Goal: Find specific page/section: Find specific page/section

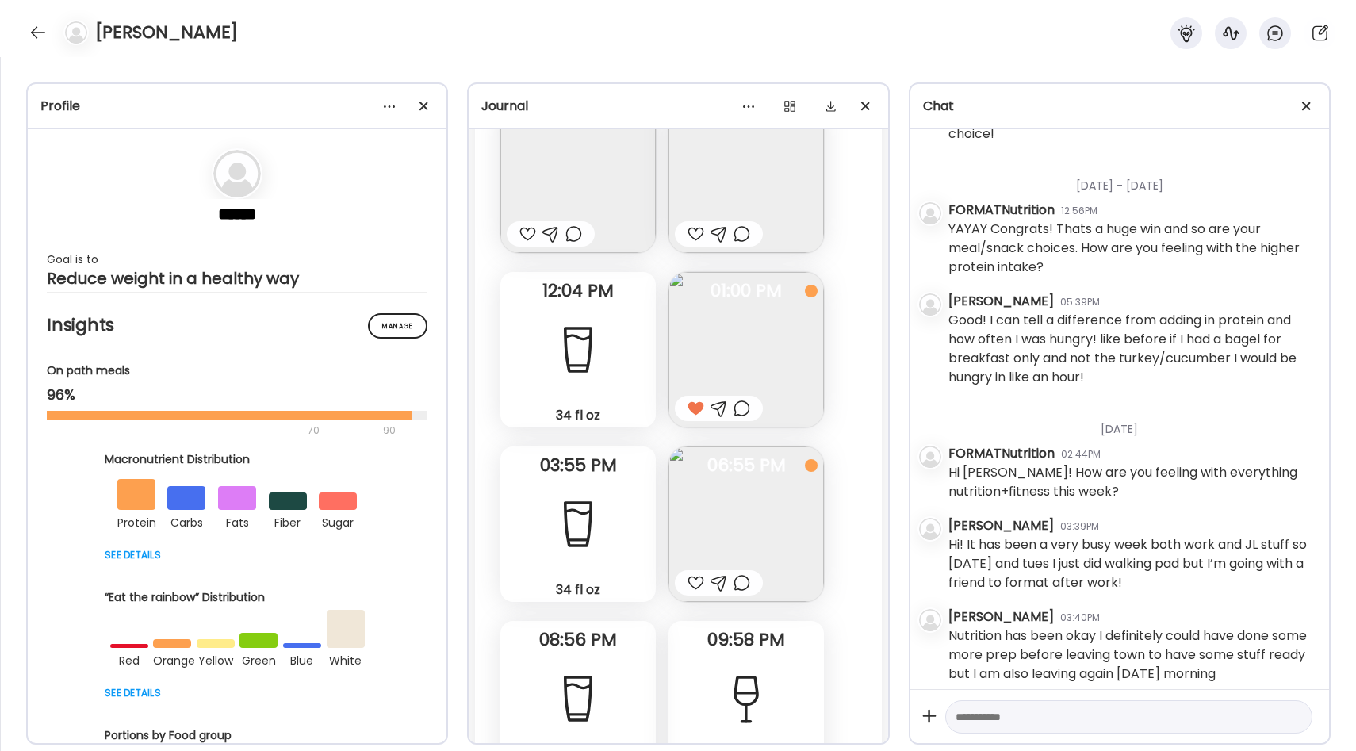
scroll to position [26491, 0]
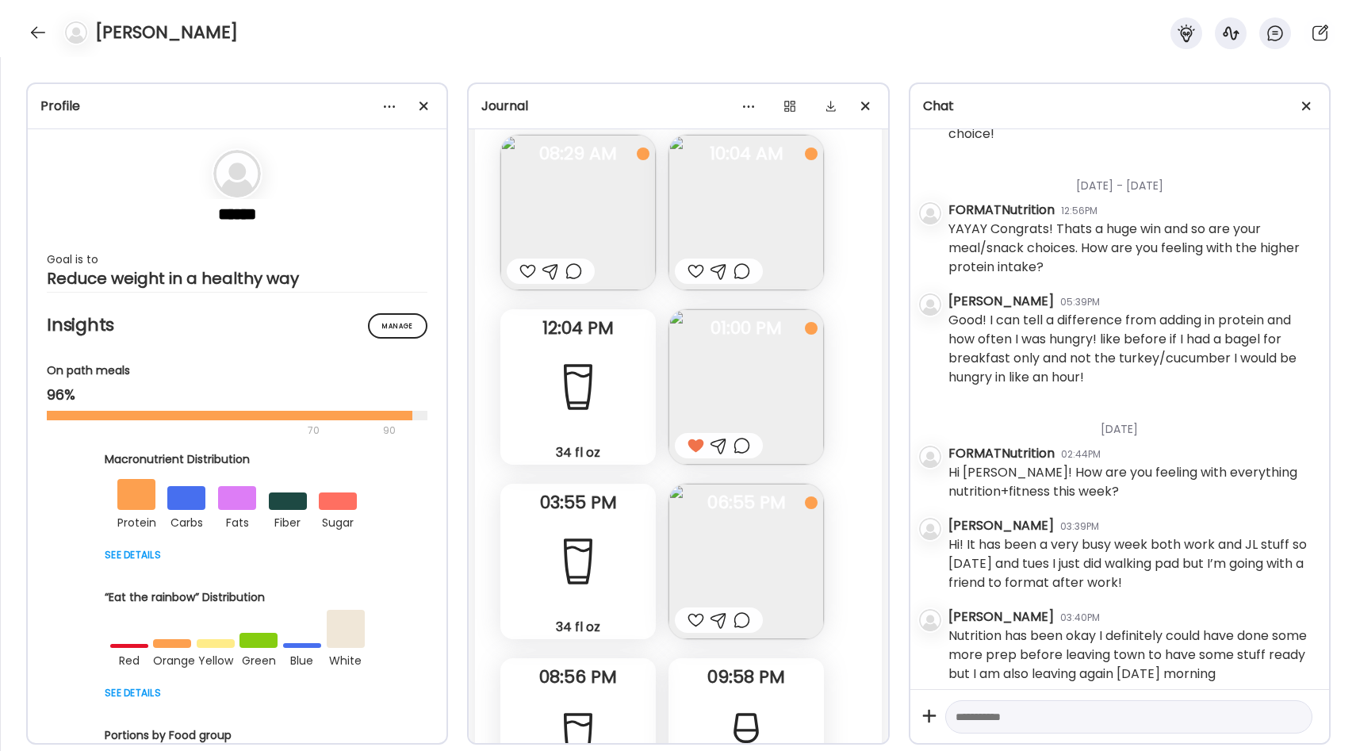
click at [740, 355] on img at bounding box center [746, 386] width 155 height 155
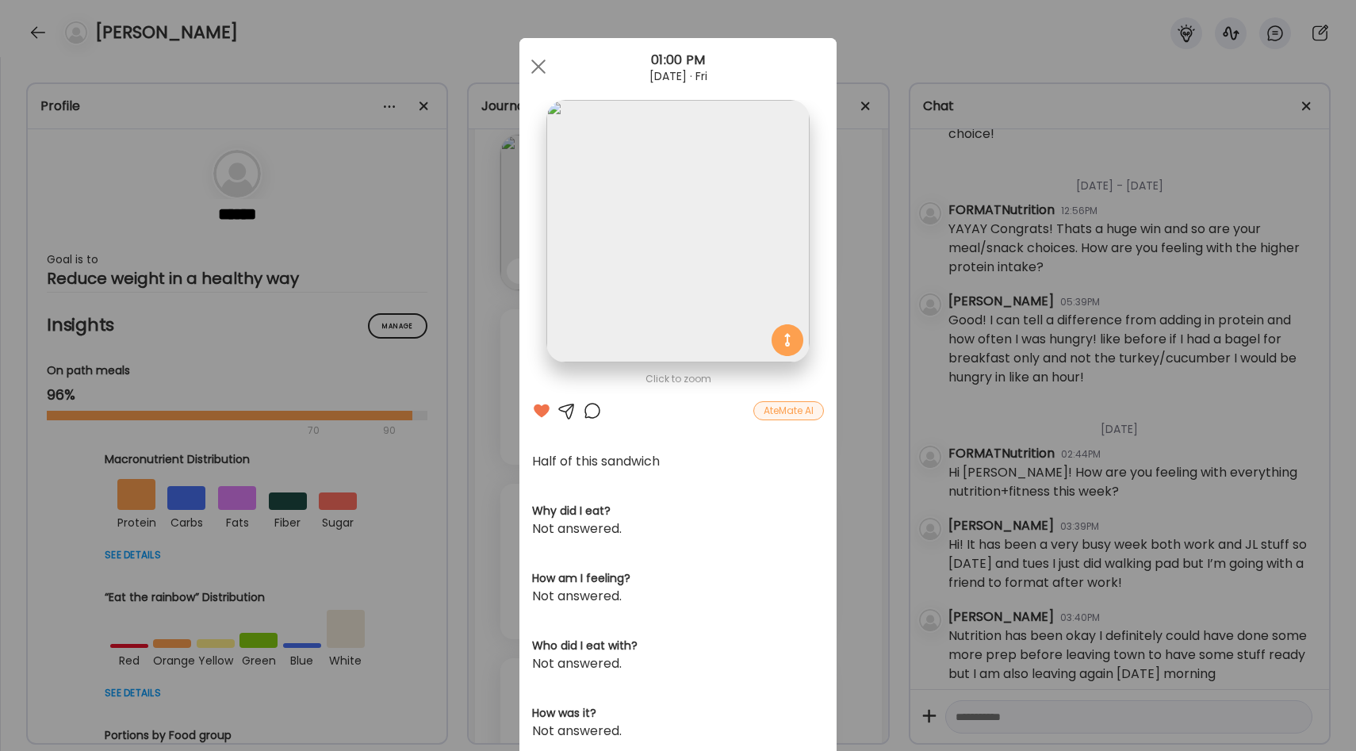
click at [866, 238] on div "Ate Coach Dashboard Wahoo! It’s official Take a moment to set up your Coach Pro…" at bounding box center [678, 375] width 1356 height 751
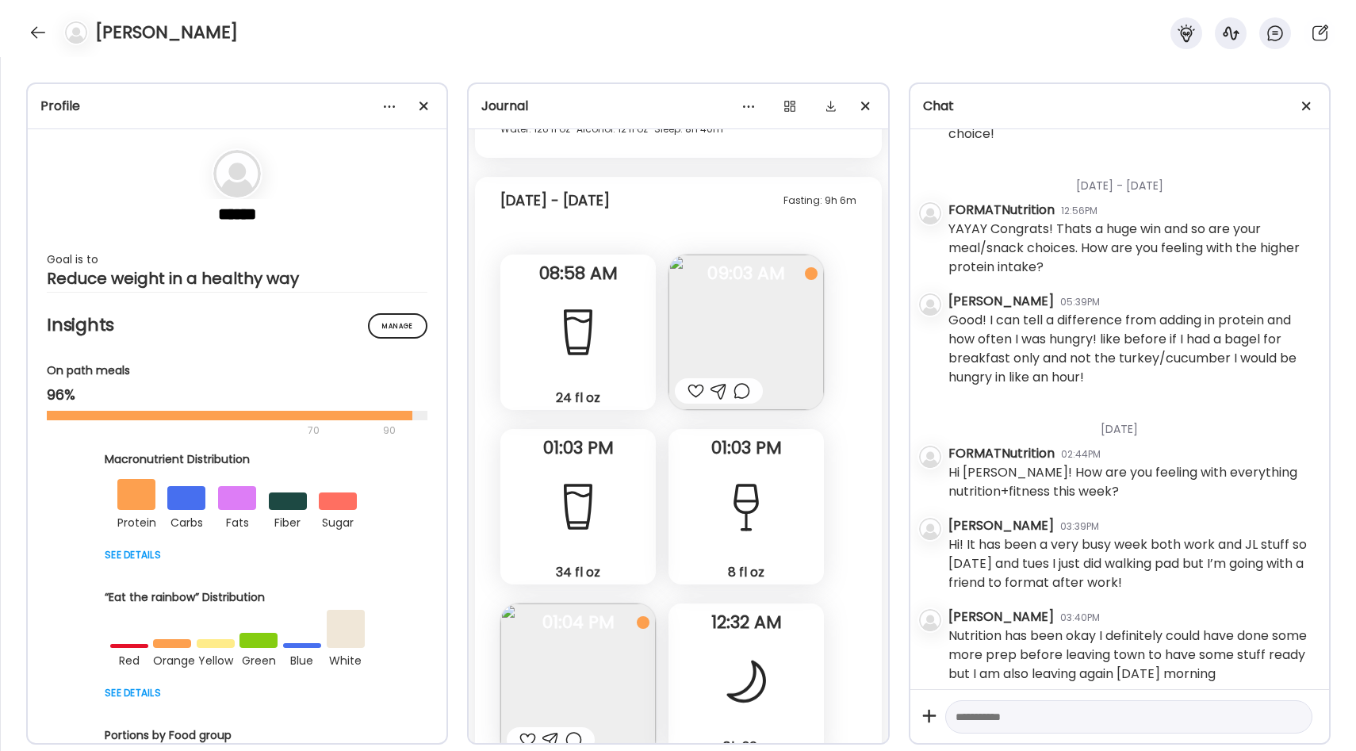
scroll to position [27616, 0]
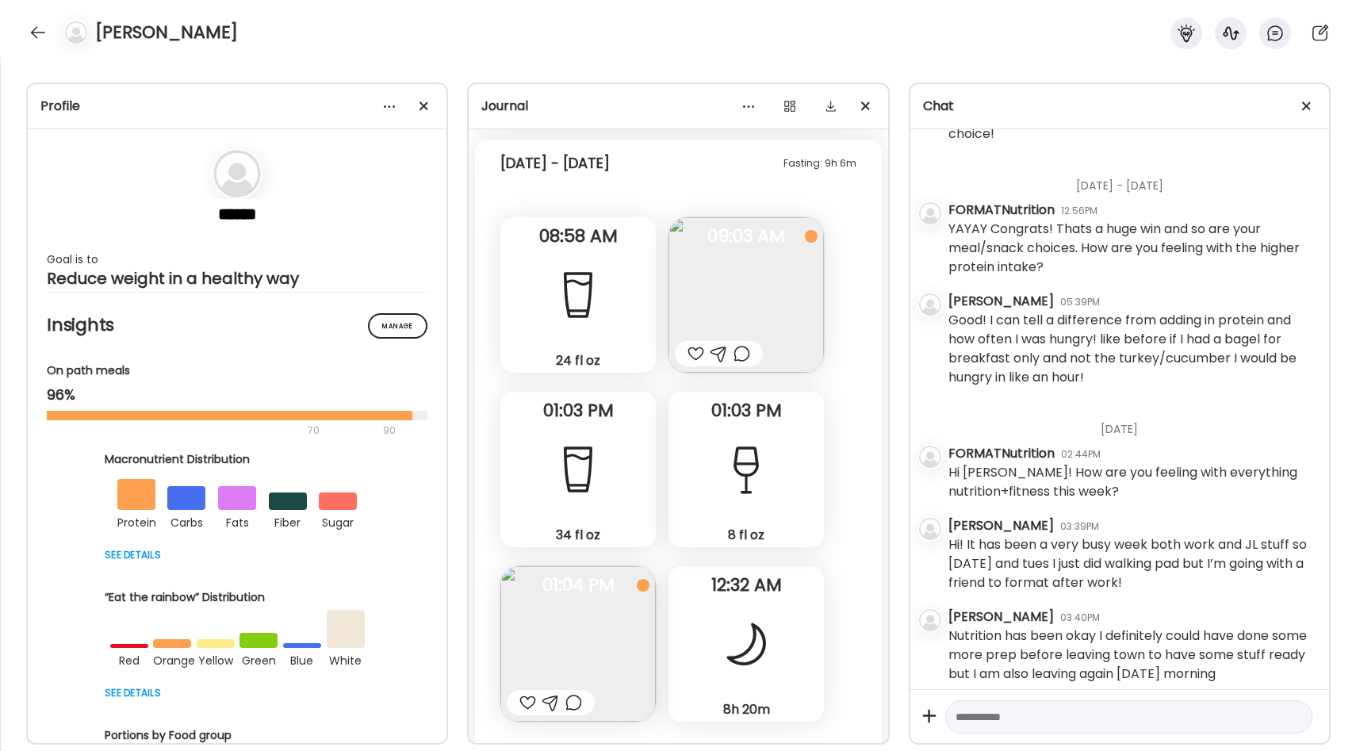
click at [610, 581] on img at bounding box center [578, 643] width 155 height 155
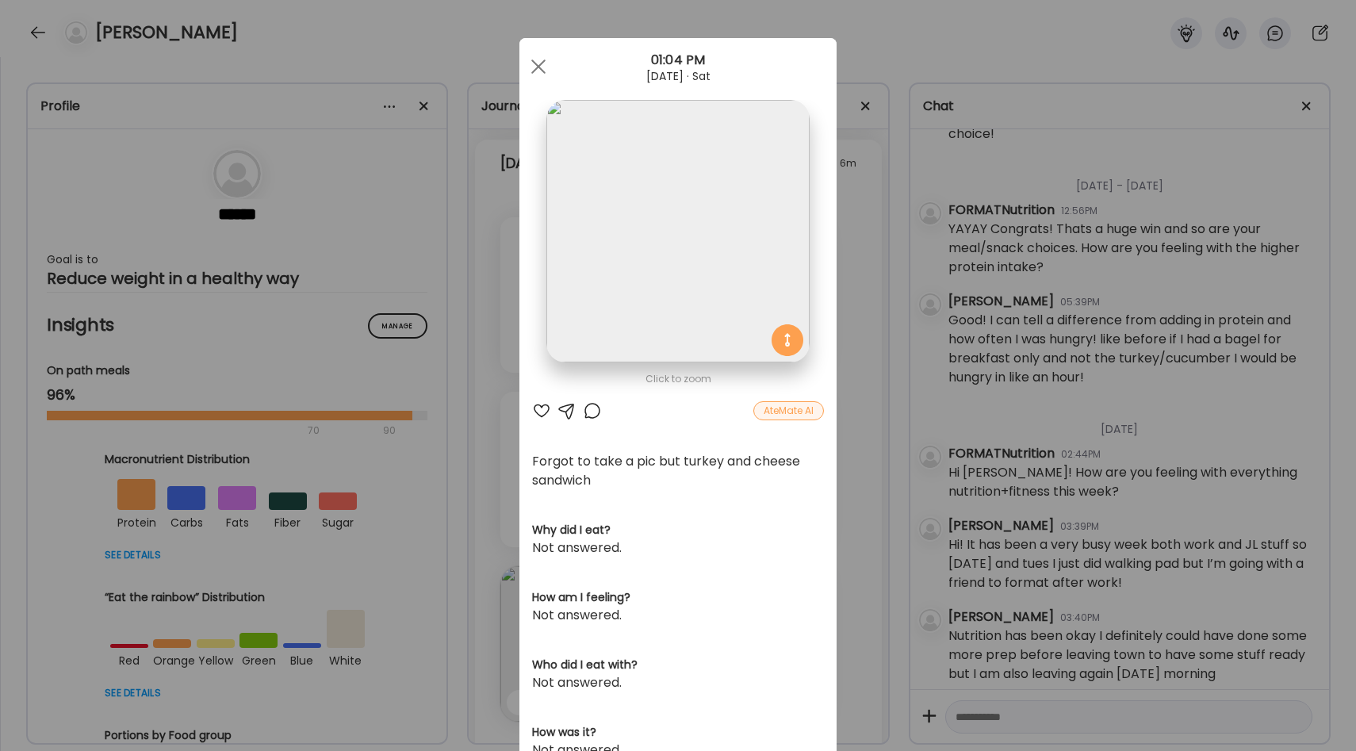
click at [849, 451] on div "Ate Coach Dashboard Wahoo! It’s official Take a moment to set up your Coach Pro…" at bounding box center [678, 375] width 1356 height 751
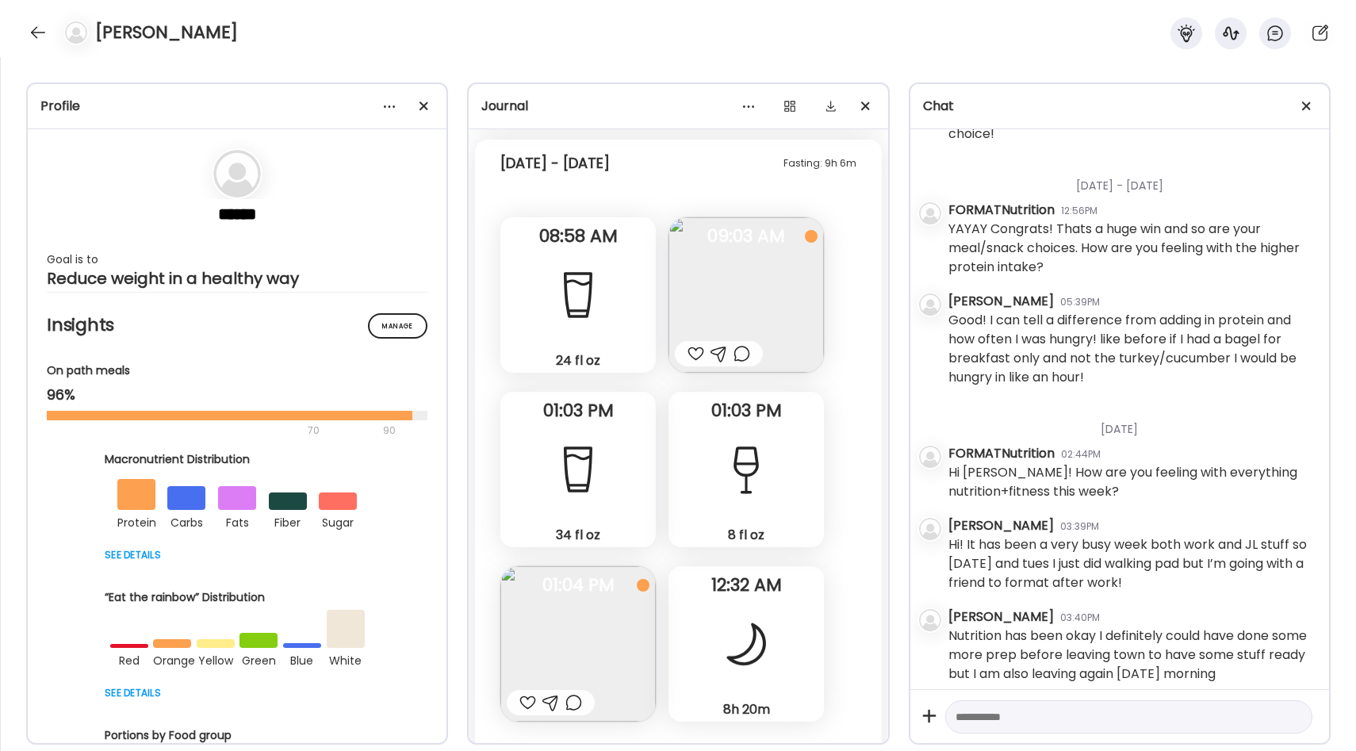
click at [765, 278] on img at bounding box center [746, 294] width 155 height 155
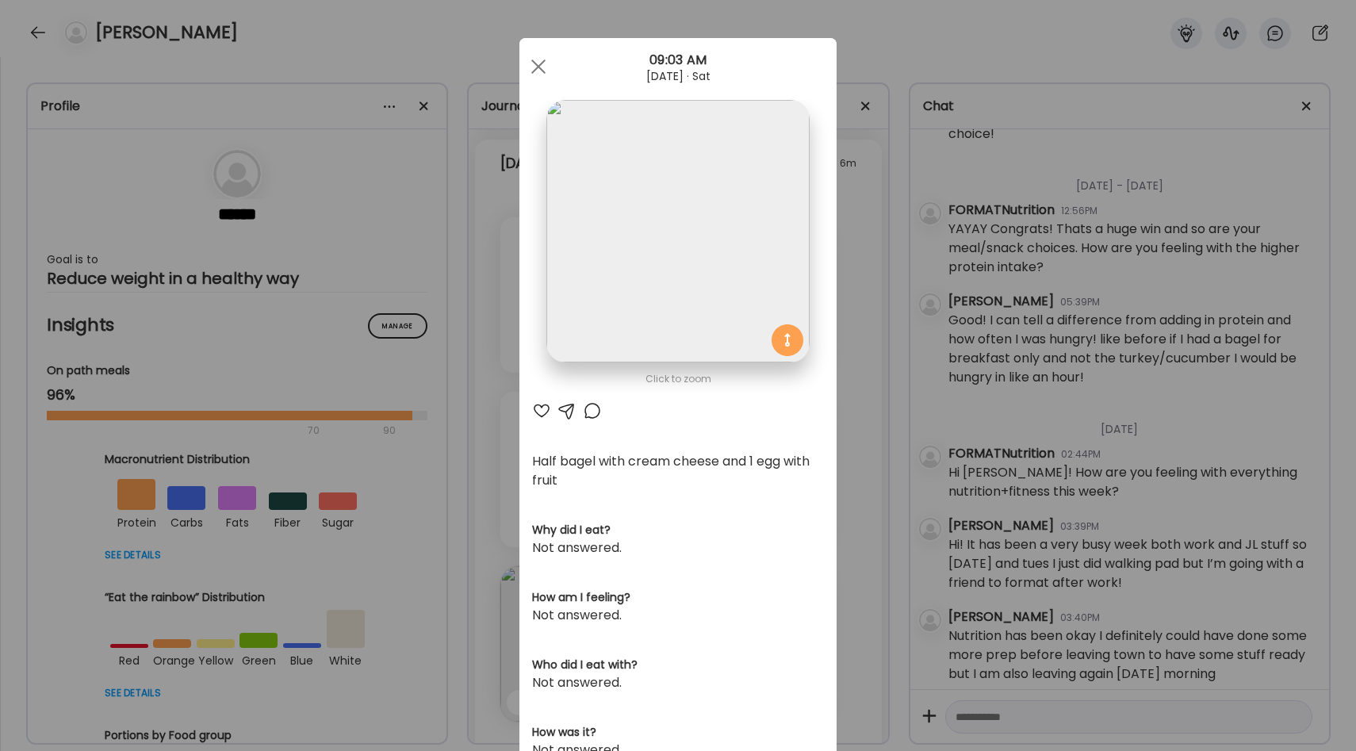
click at [873, 397] on div "Ate Coach Dashboard Wahoo! It’s official Take a moment to set up your Coach Pro…" at bounding box center [678, 375] width 1356 height 751
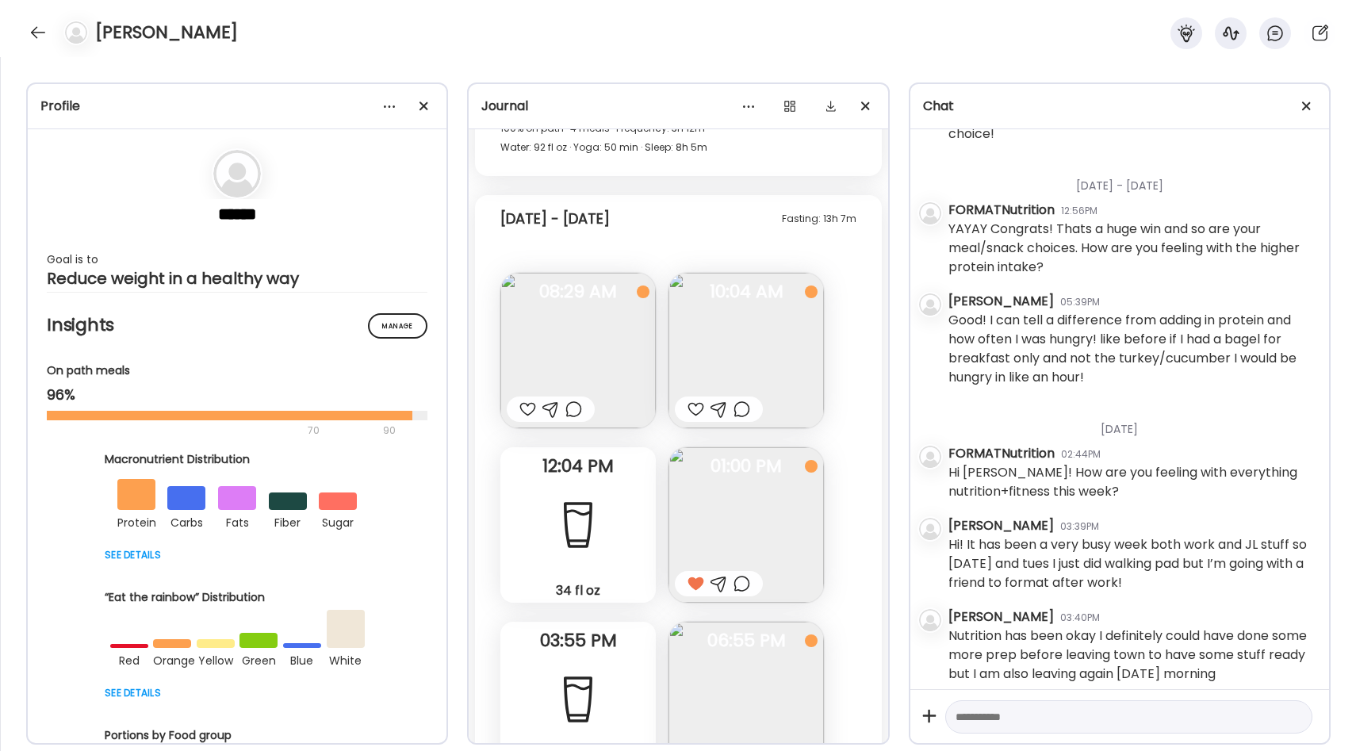
scroll to position [26351, 0]
click at [773, 311] on img at bounding box center [746, 351] width 155 height 155
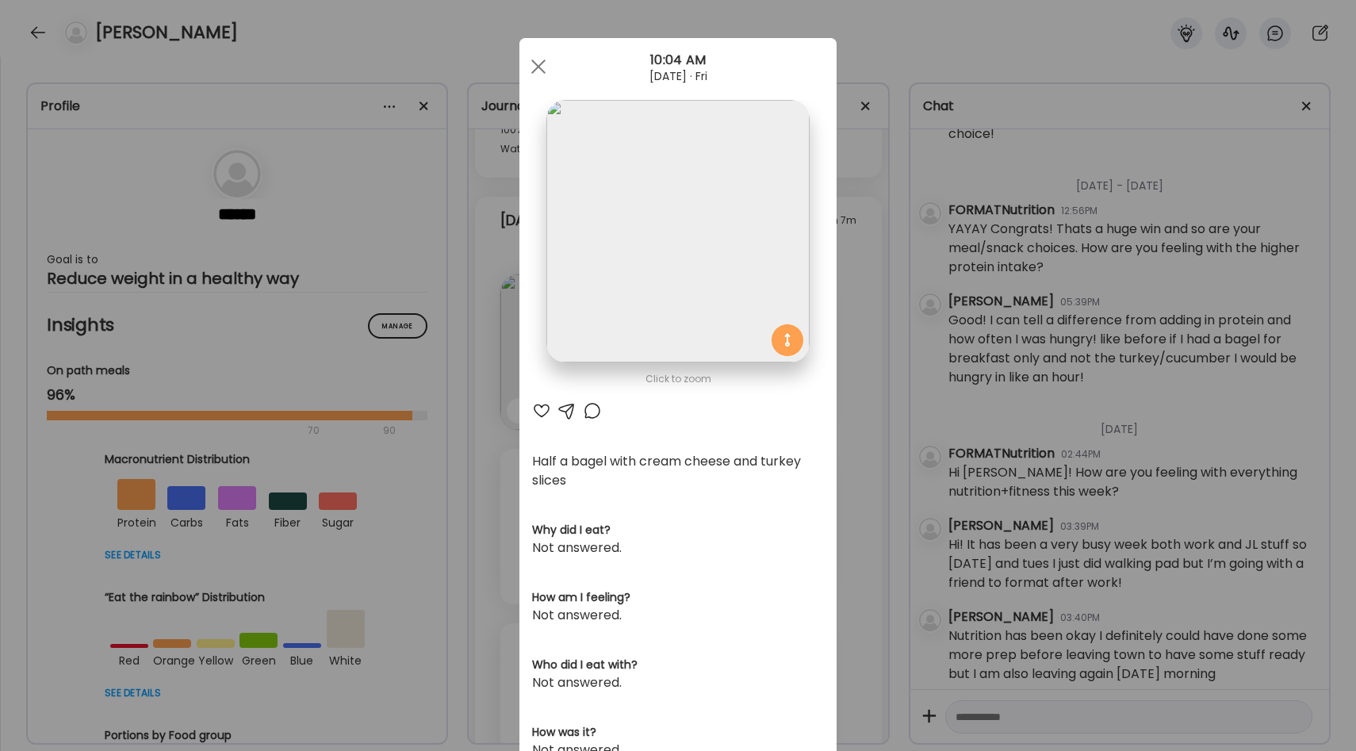
click at [850, 336] on div "Ate Coach Dashboard Wahoo! It’s official Take a moment to set up your Coach Pro…" at bounding box center [678, 375] width 1356 height 751
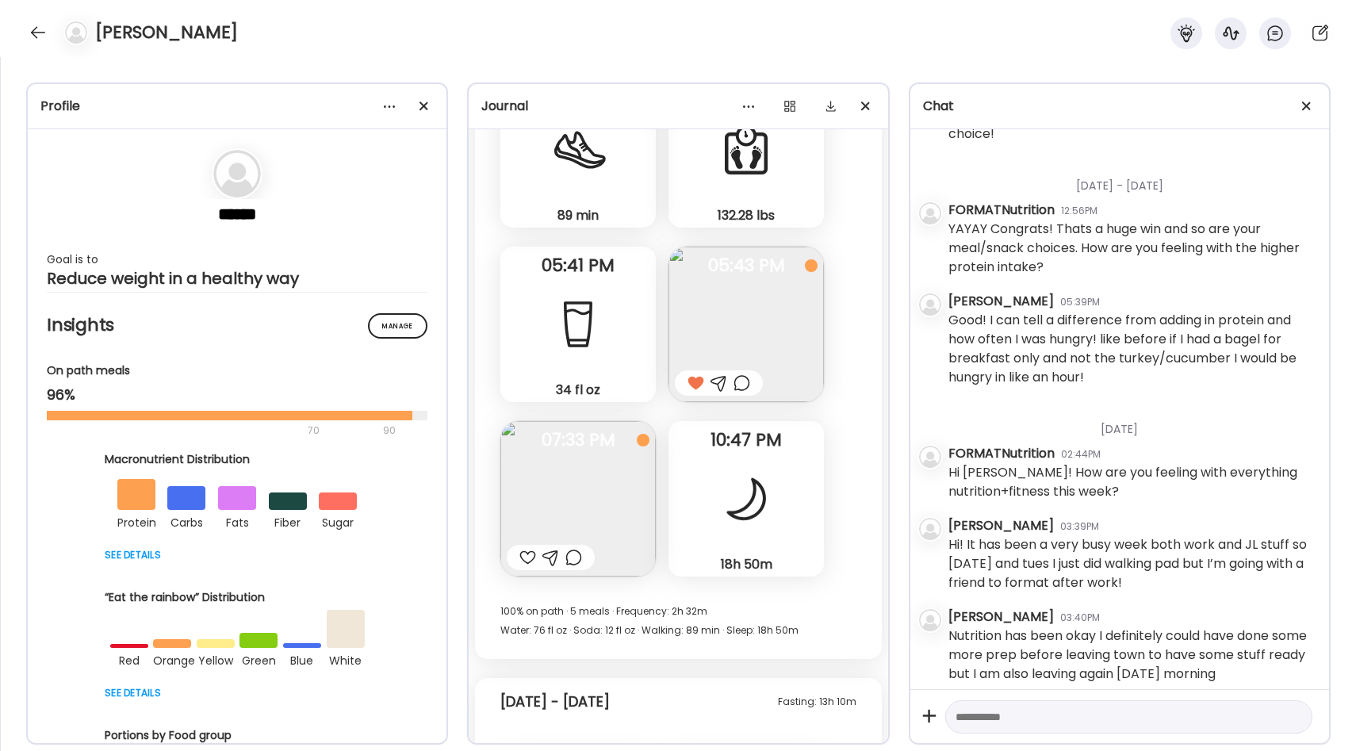
scroll to position [24828, 0]
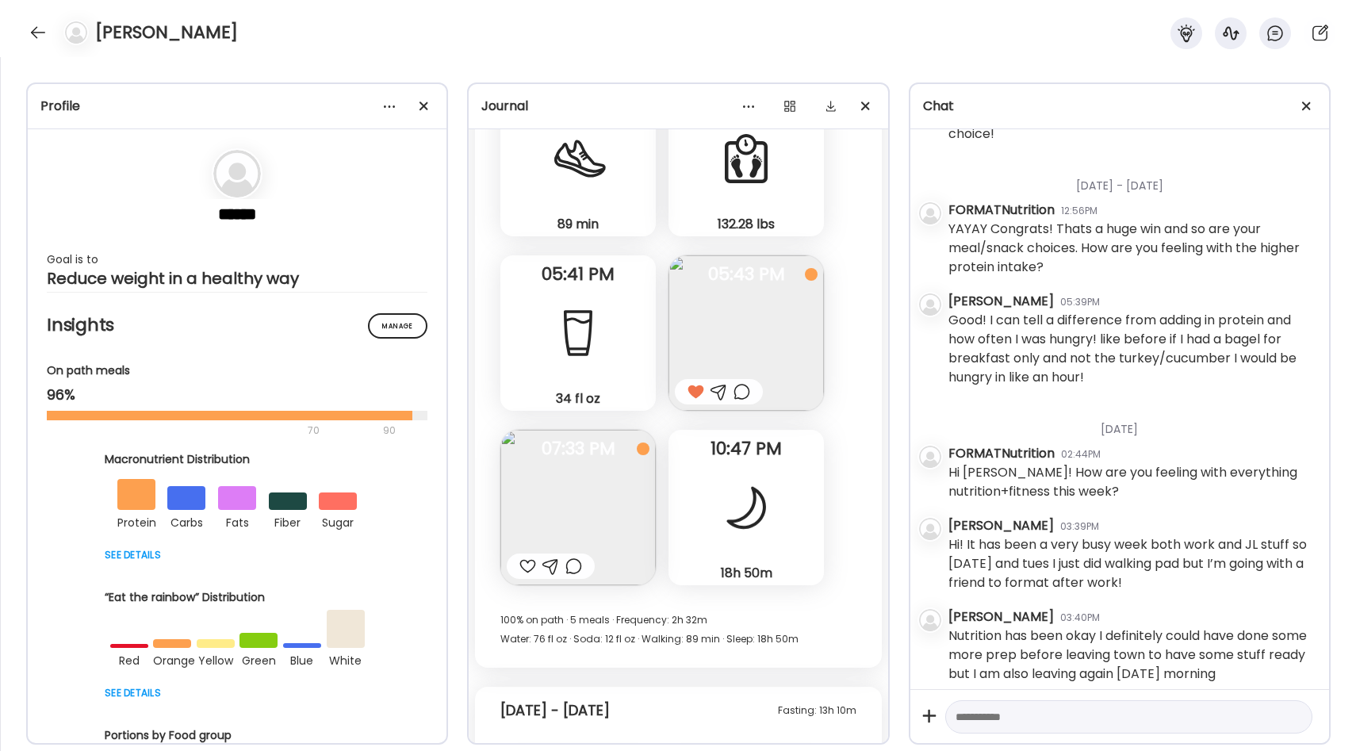
click at [570, 451] on img at bounding box center [578, 507] width 155 height 155
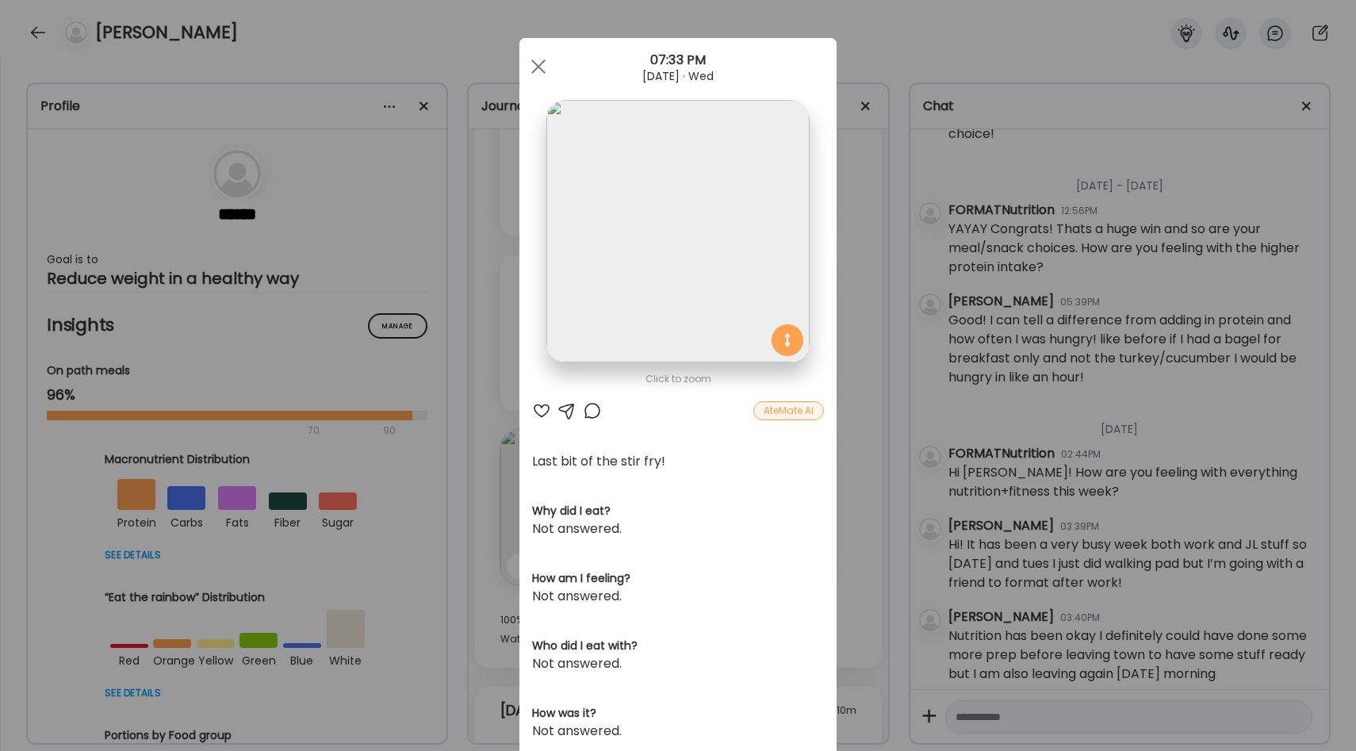
click at [873, 393] on div "Ate Coach Dashboard Wahoo! It’s official Take a moment to set up your Coach Pro…" at bounding box center [678, 375] width 1356 height 751
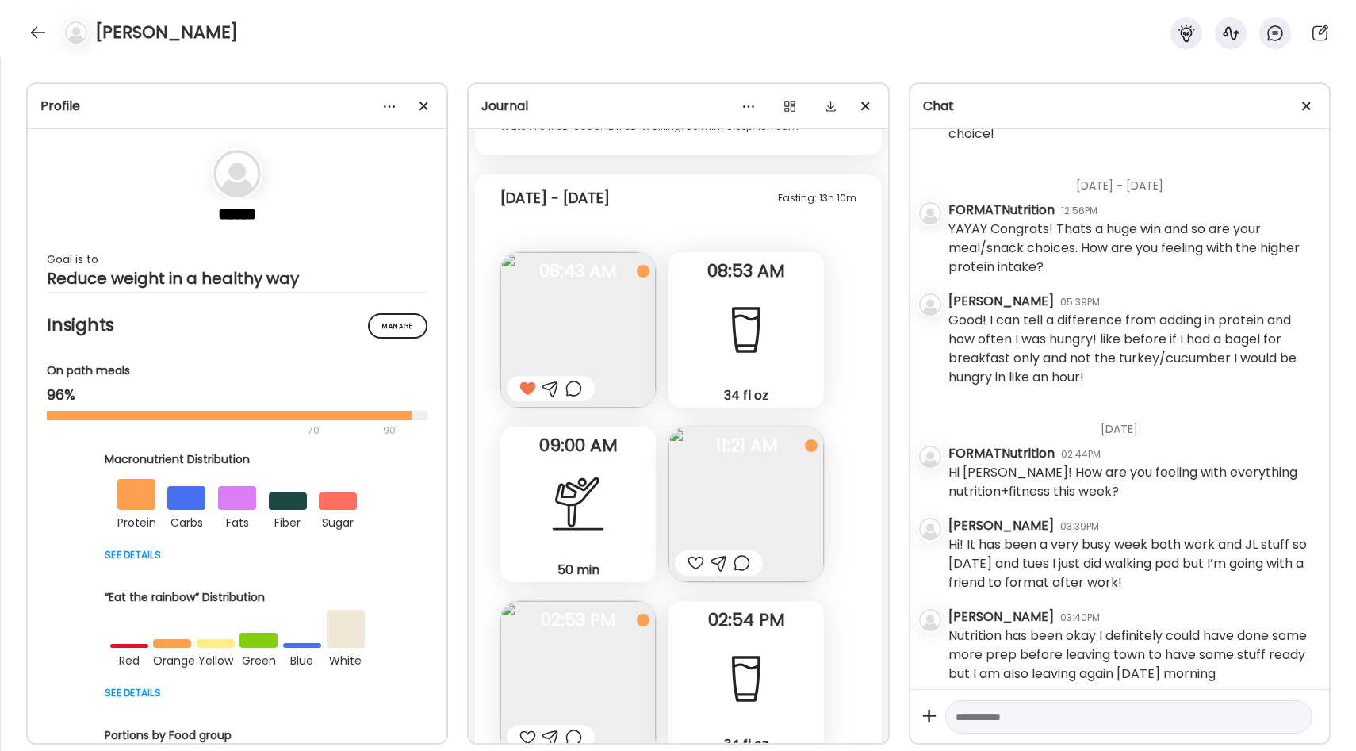
scroll to position [25339, 0]
click at [600, 478] on div at bounding box center [578, 506] width 57 height 57
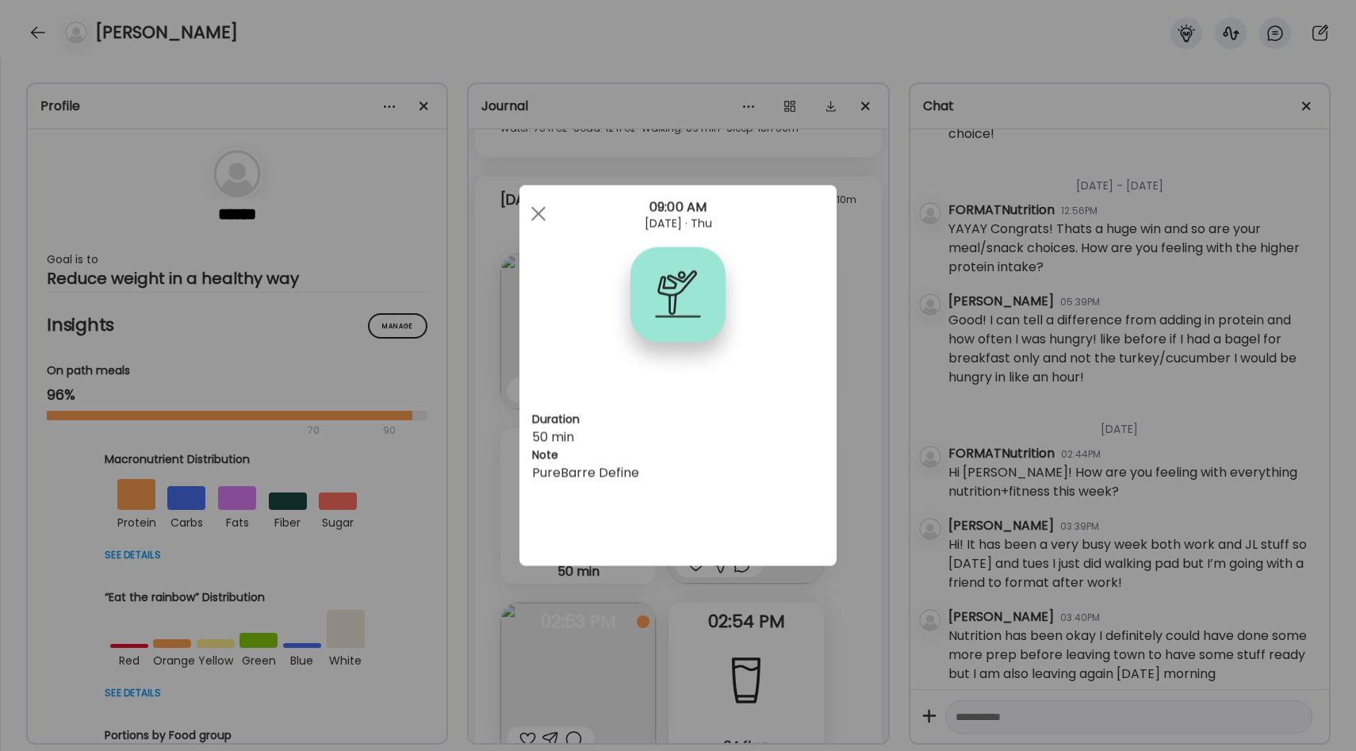
click at [854, 386] on div "Ate Coach Dashboard Wahoo! It’s official Take a moment to set up your Coach Pro…" at bounding box center [678, 375] width 1356 height 751
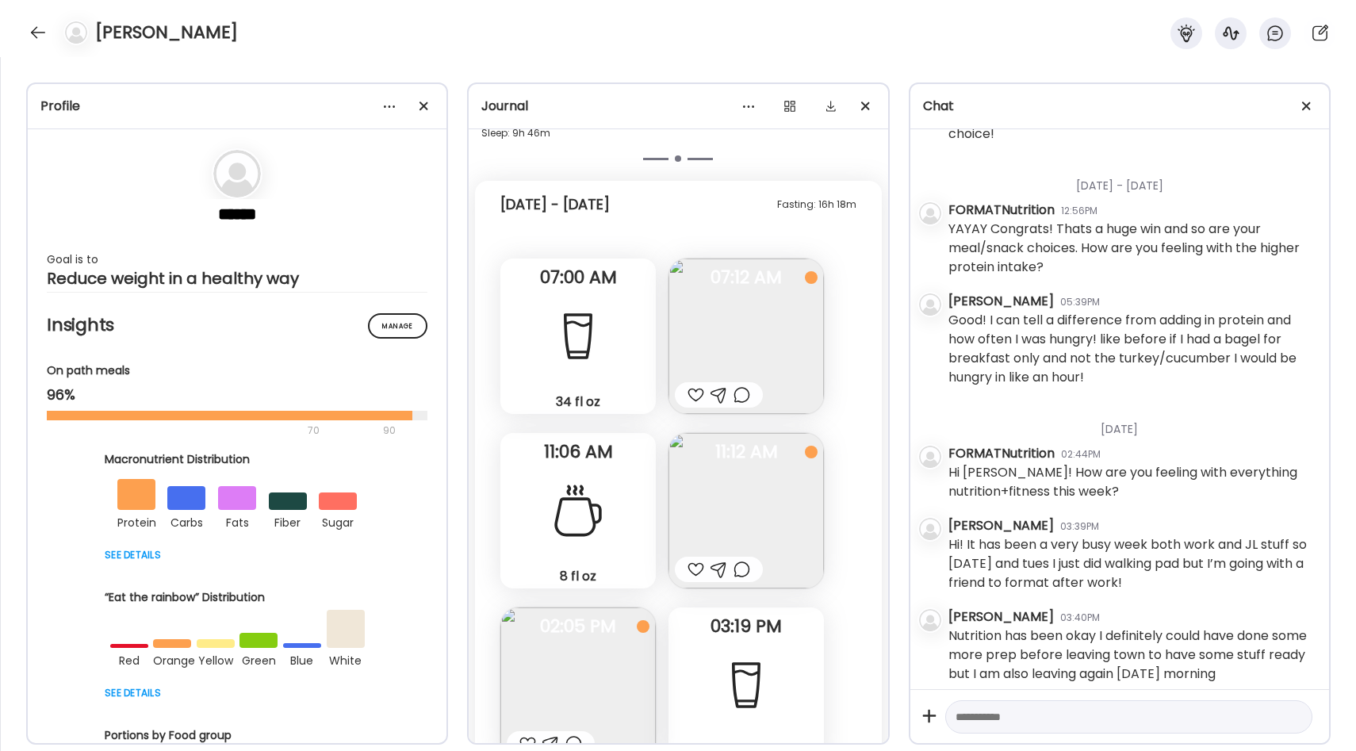
scroll to position [29101, 0]
click at [709, 291] on img at bounding box center [746, 332] width 155 height 155
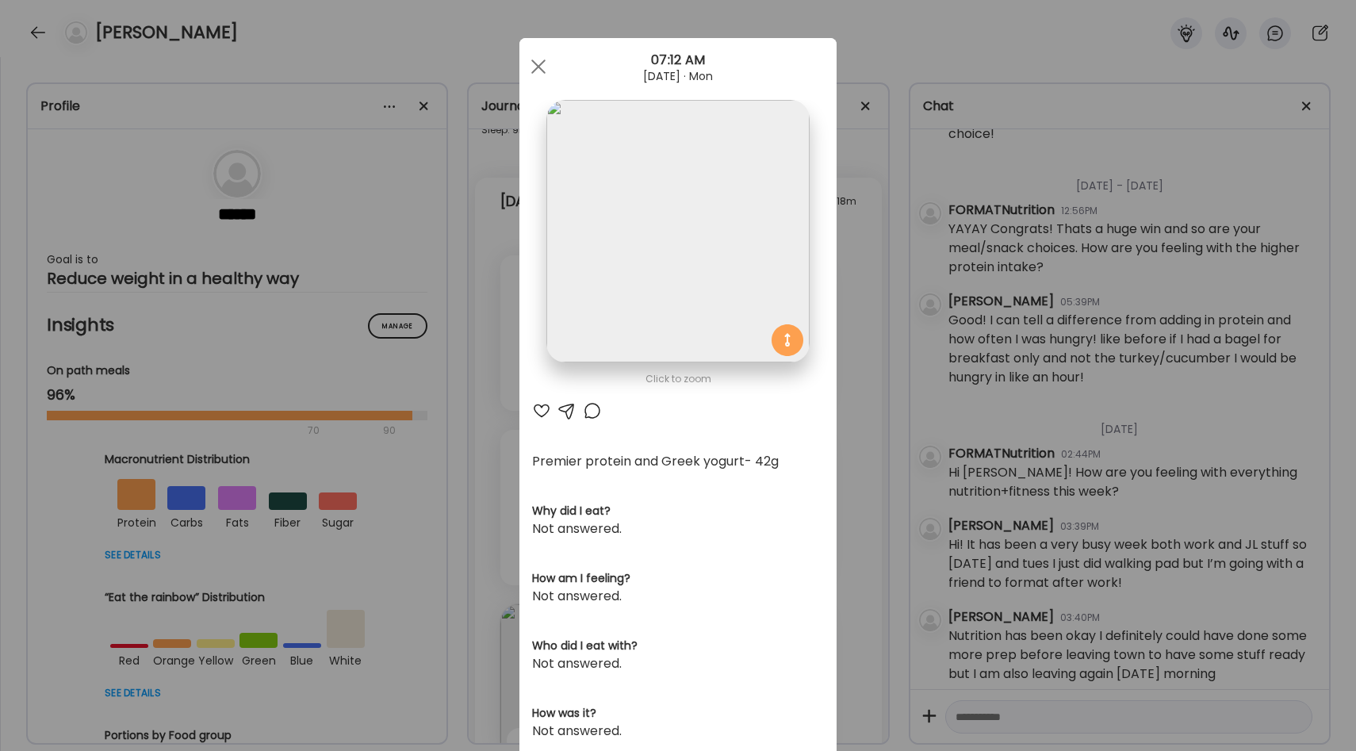
click at [865, 266] on div "Ate Coach Dashboard Wahoo! It’s official Take a moment to set up your Coach Pro…" at bounding box center [678, 375] width 1356 height 751
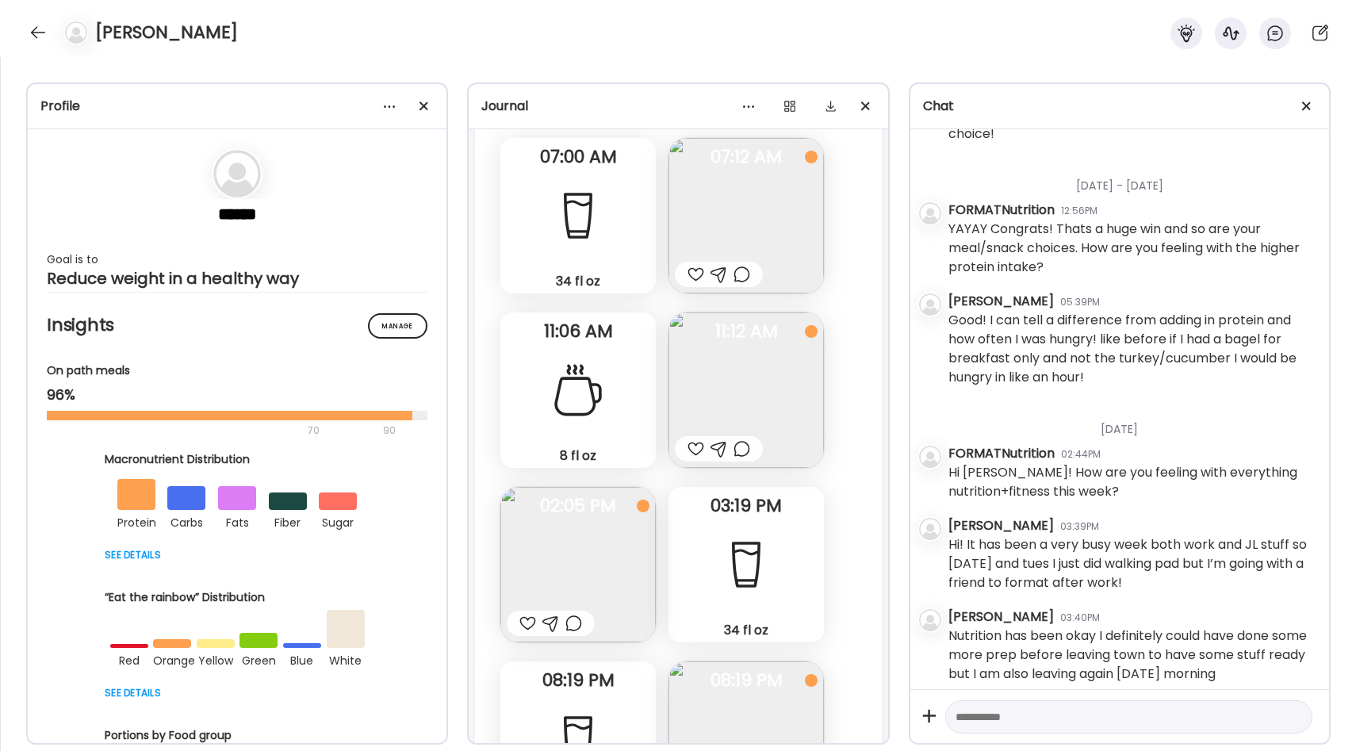
scroll to position [29220, 0]
click at [802, 339] on img at bounding box center [746, 388] width 155 height 155
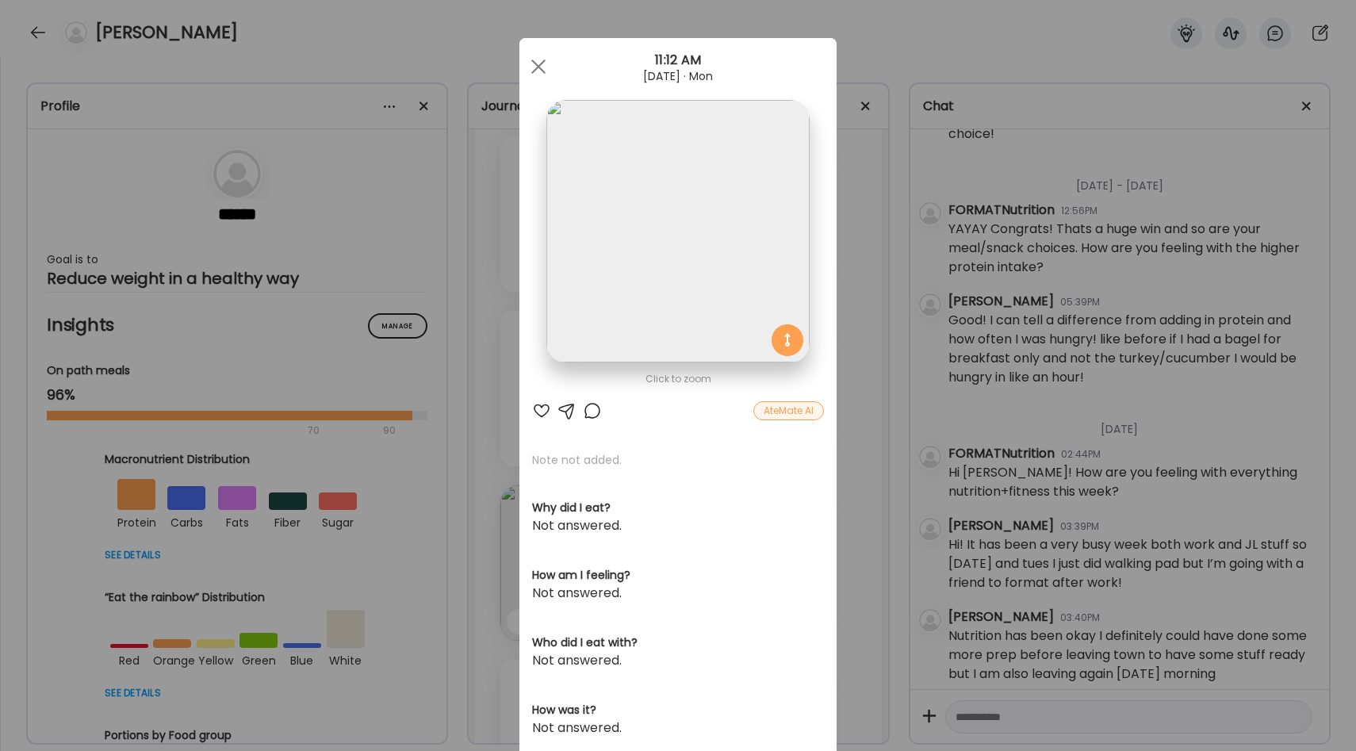
click at [873, 356] on div "Ate Coach Dashboard Wahoo! It’s official Take a moment to set up your Coach Pro…" at bounding box center [678, 375] width 1356 height 751
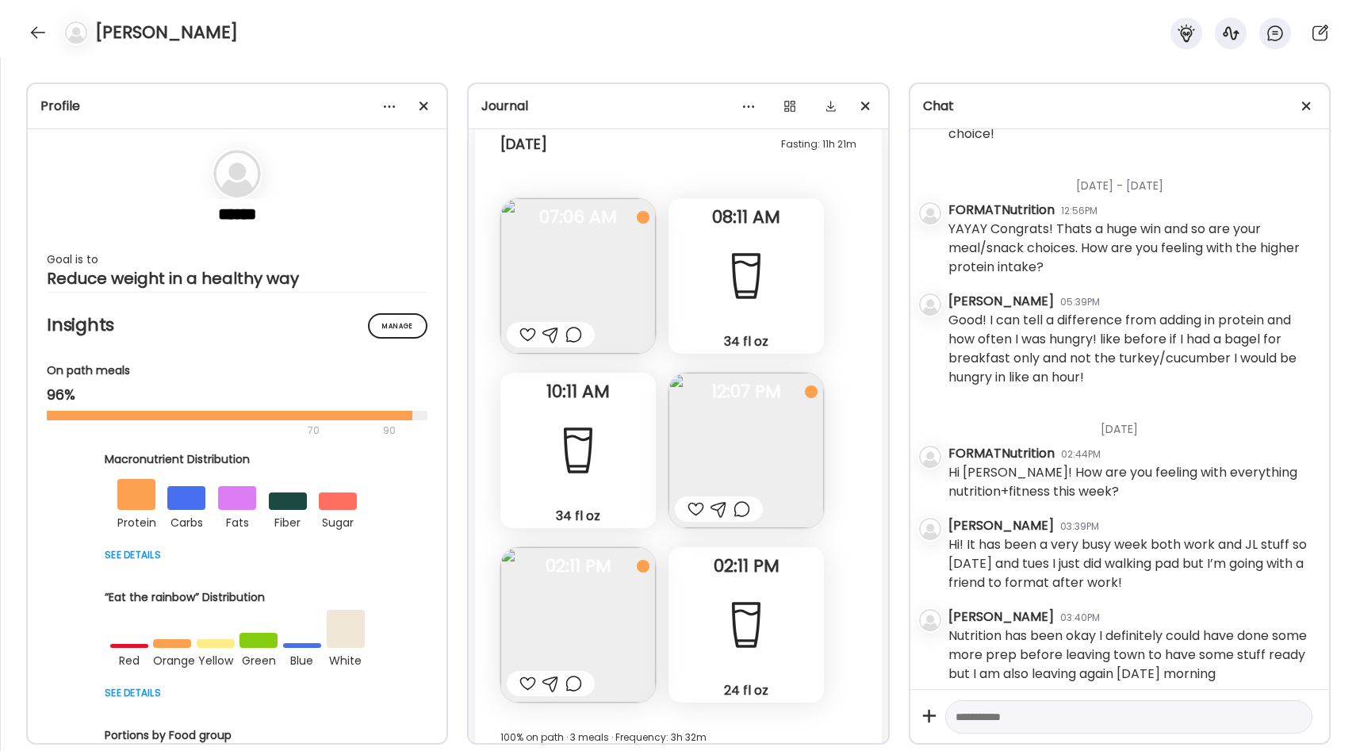
scroll to position [32266, 0]
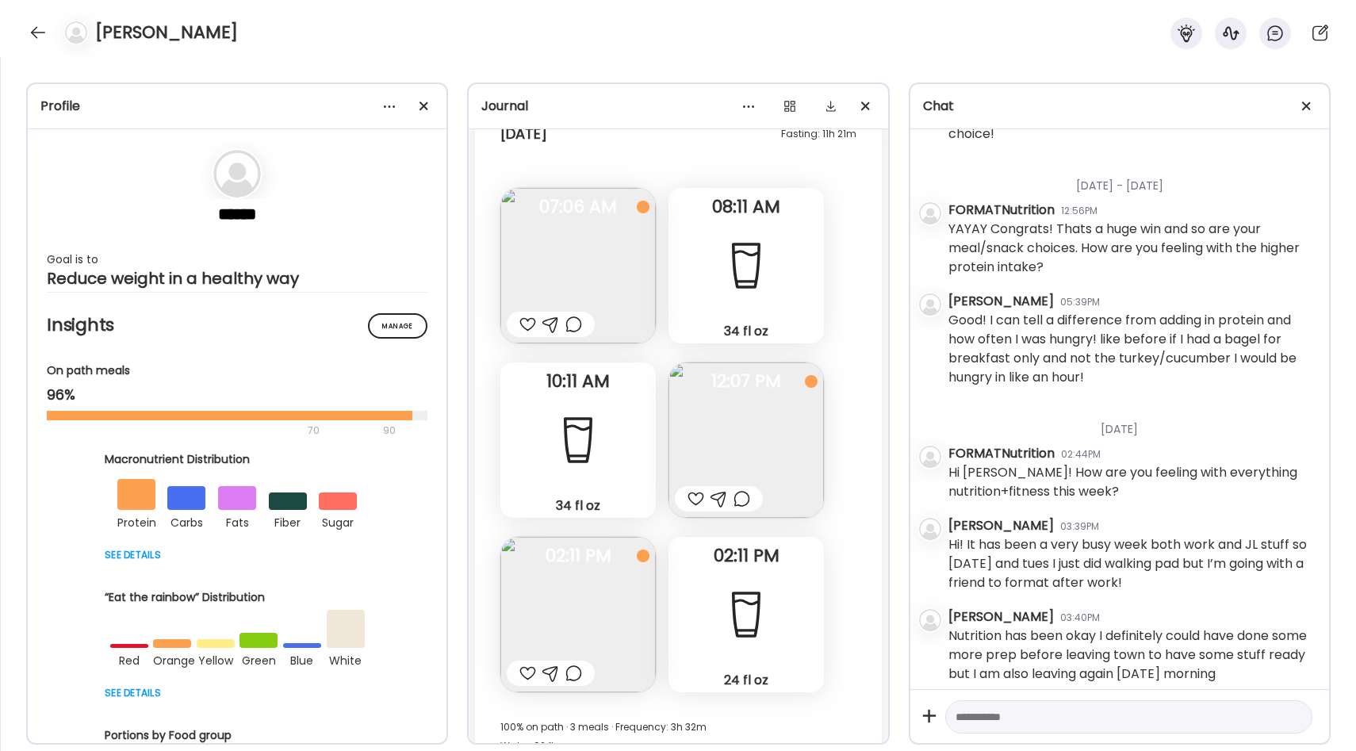
click at [558, 228] on img at bounding box center [578, 265] width 155 height 155
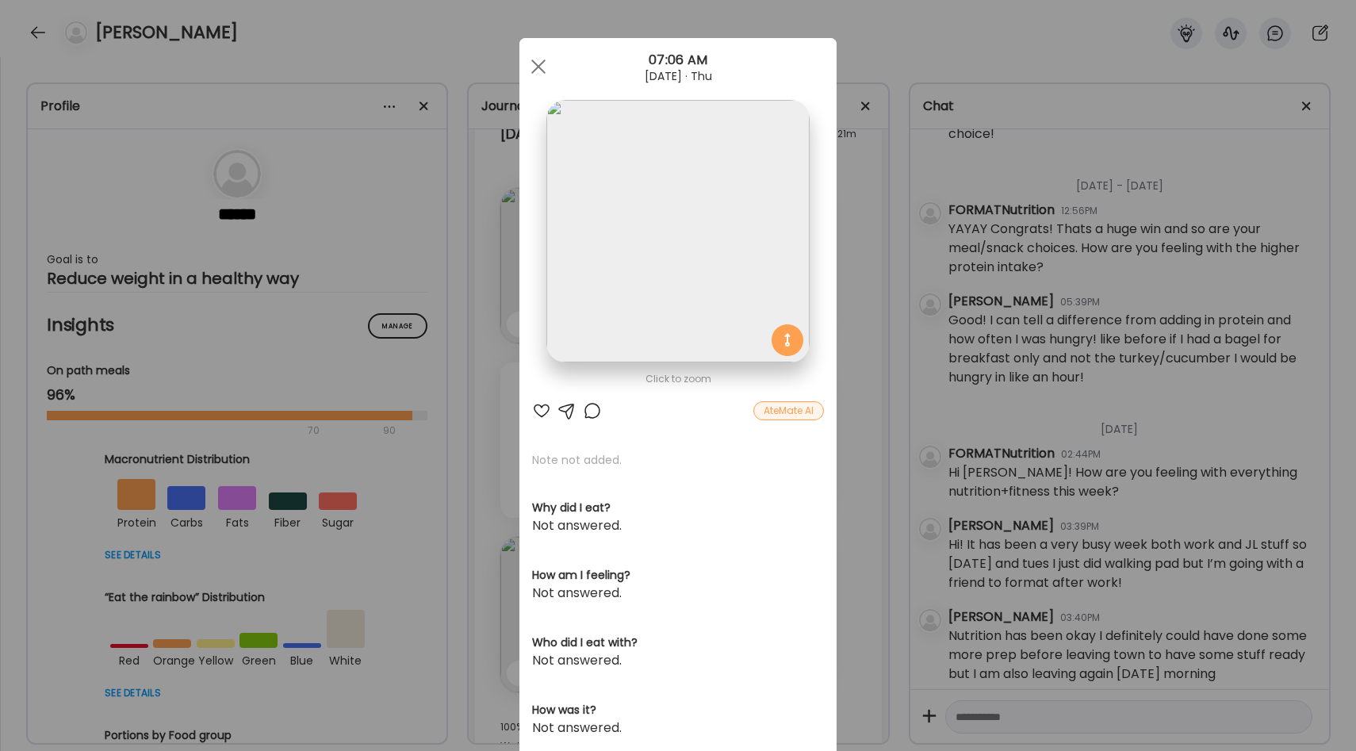
click at [861, 305] on div "Ate Coach Dashboard Wahoo! It’s official Take a moment to set up your Coach Pro…" at bounding box center [678, 375] width 1356 height 751
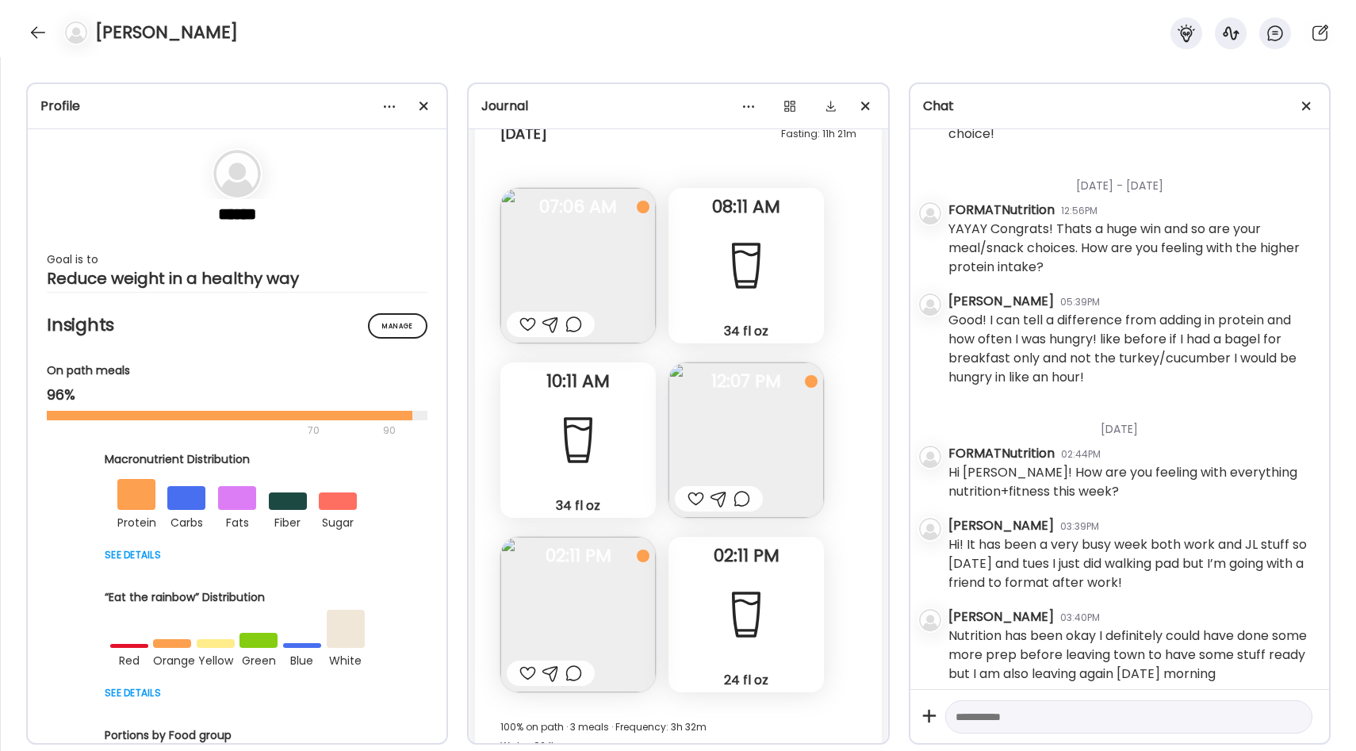
click at [591, 227] on img at bounding box center [578, 265] width 155 height 155
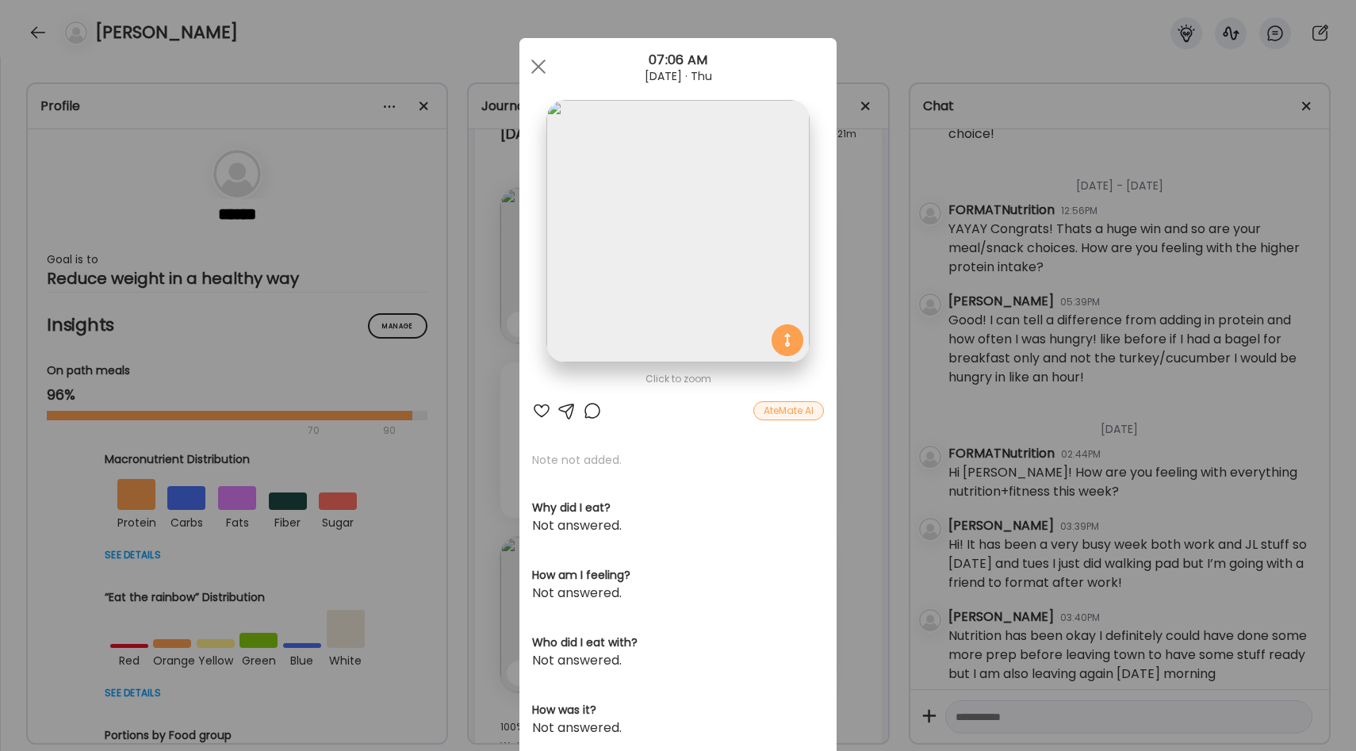
click at [871, 315] on div "Ate Coach Dashboard Wahoo! It’s official Take a moment to set up your Coach Pro…" at bounding box center [678, 375] width 1356 height 751
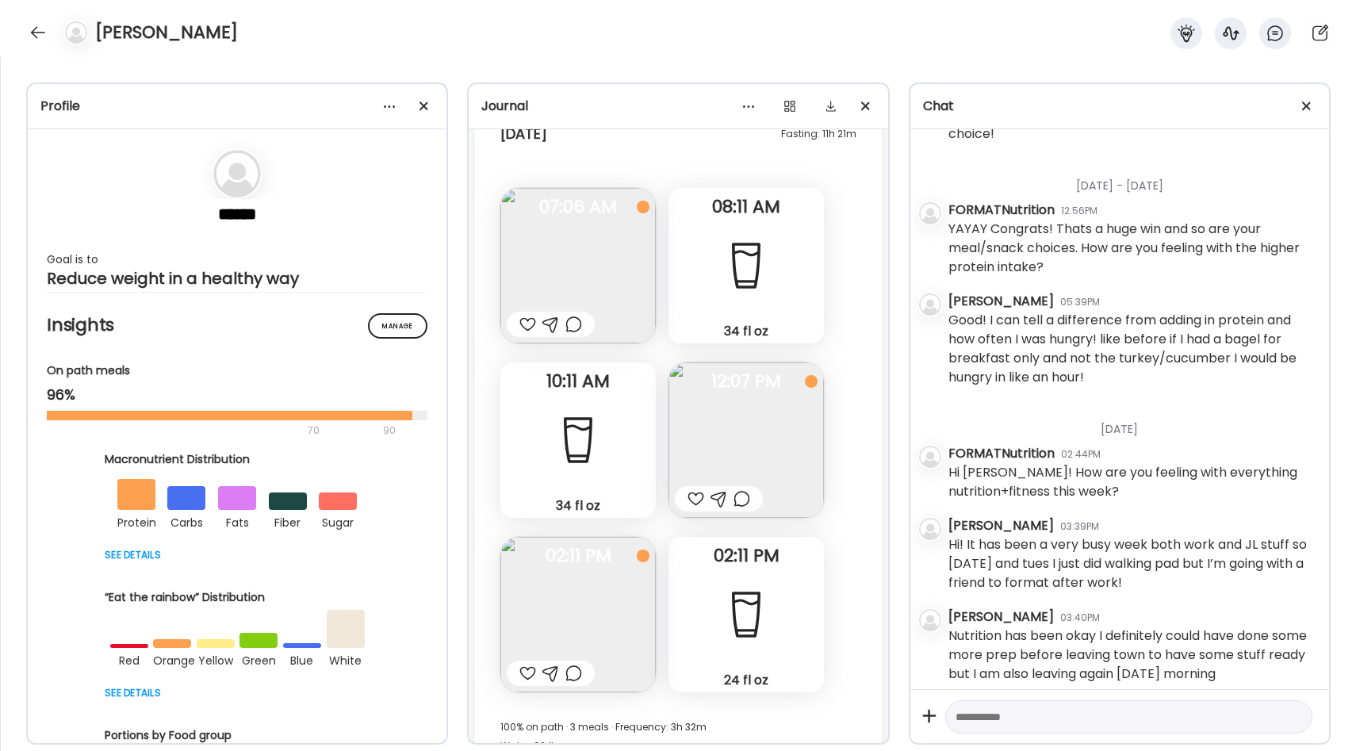
click at [780, 394] on img at bounding box center [746, 439] width 155 height 155
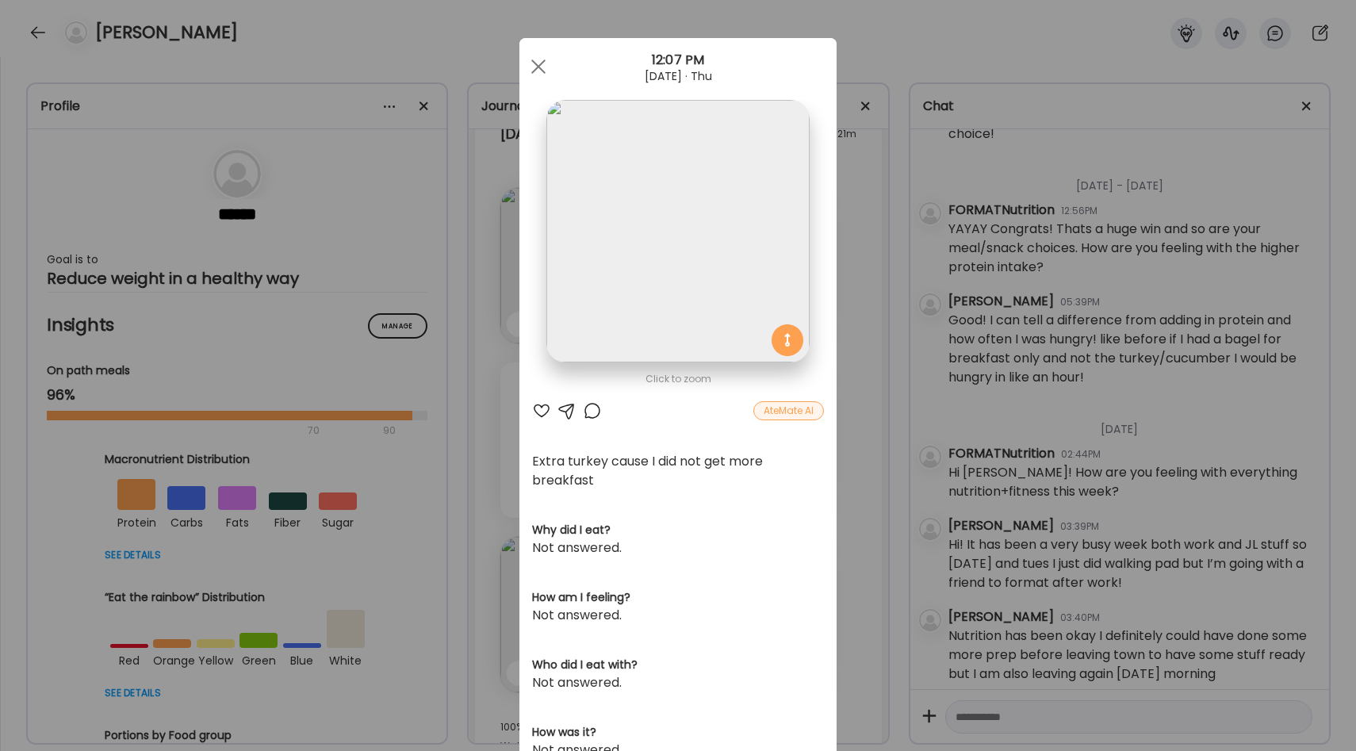
click at [861, 244] on div "Ate Coach Dashboard Wahoo! It’s official Take a moment to set up your Coach Pro…" at bounding box center [678, 375] width 1356 height 751
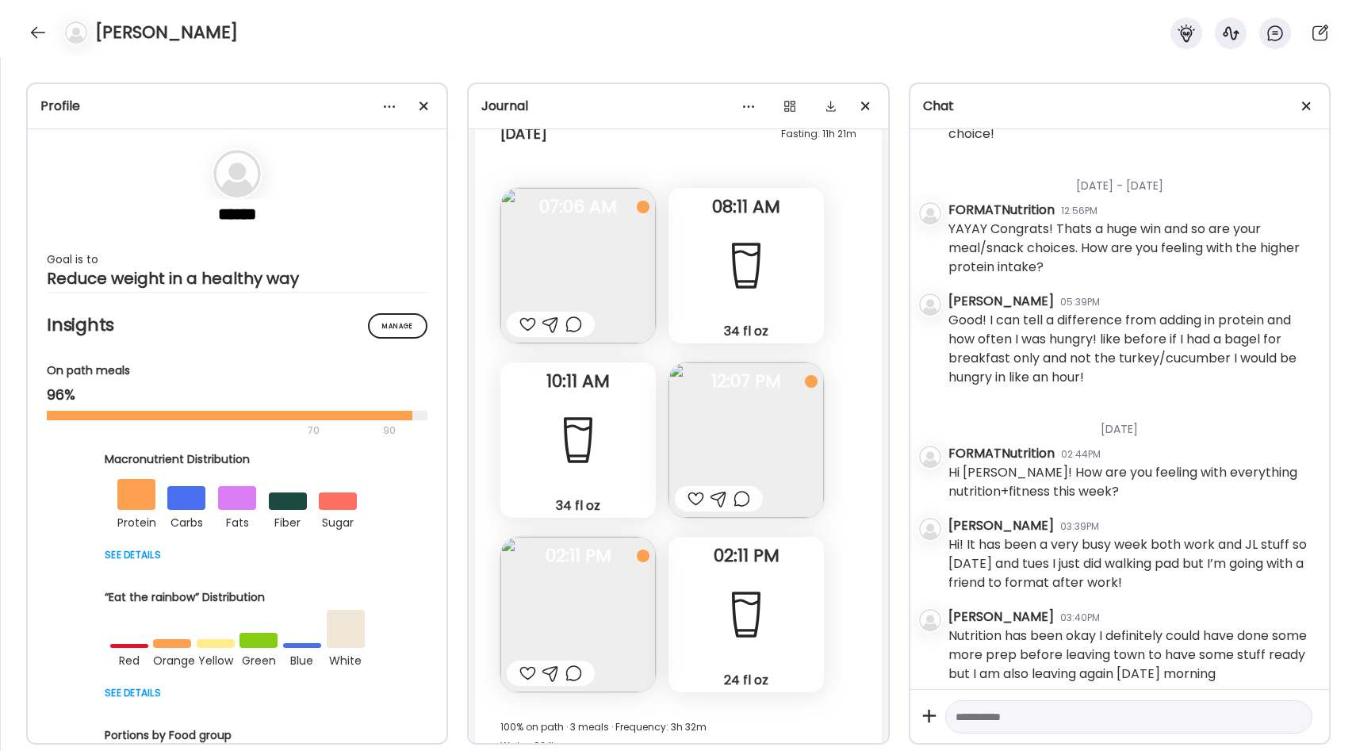
click at [585, 589] on img at bounding box center [578, 614] width 155 height 155
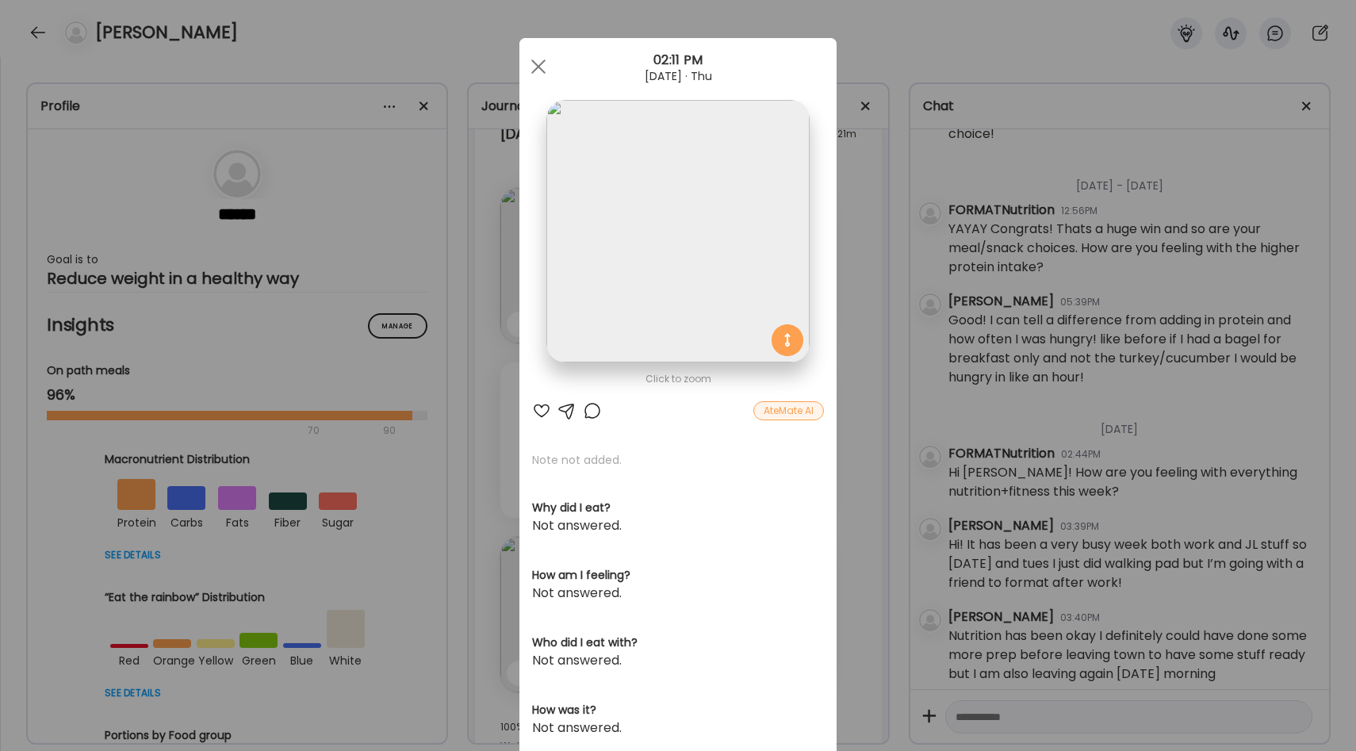
click at [853, 402] on div "Ate Coach Dashboard Wahoo! It’s official Take a moment to set up your Coach Pro…" at bounding box center [678, 375] width 1356 height 751
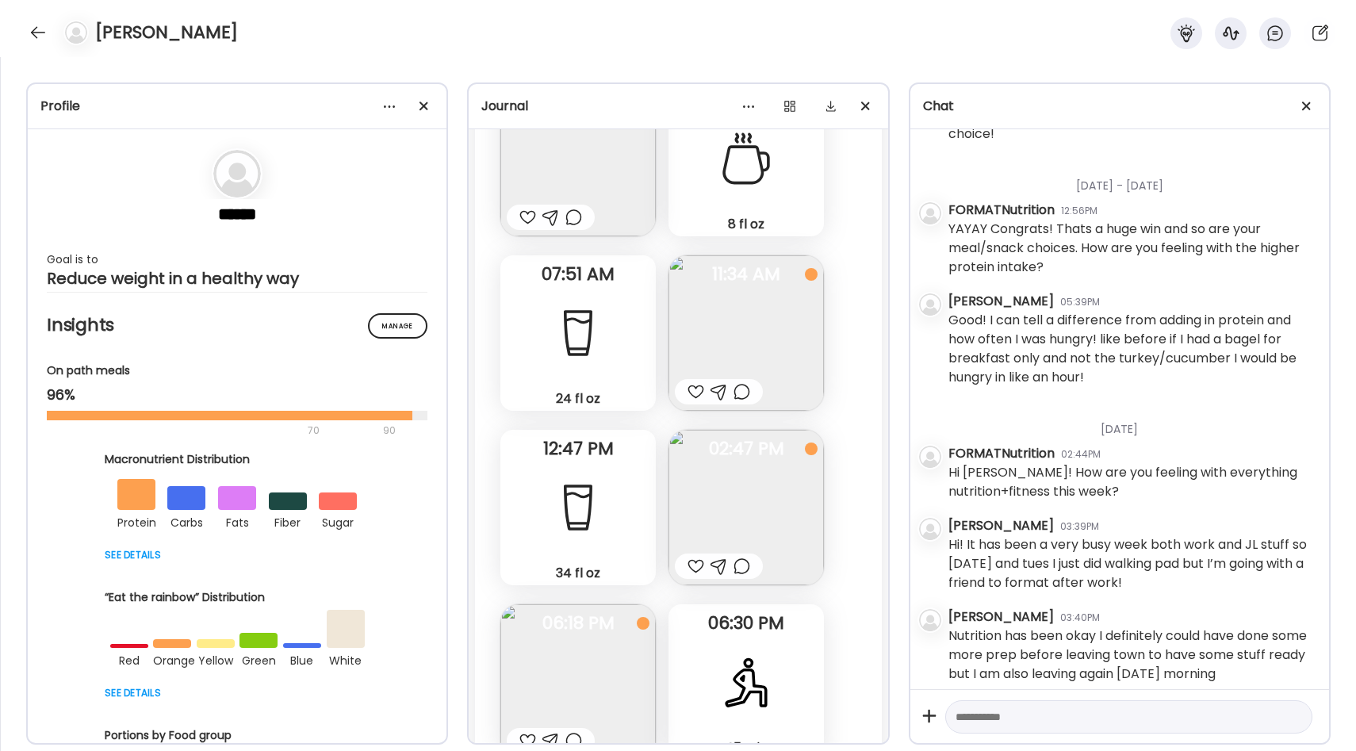
scroll to position [31345, 0]
click at [752, 325] on img at bounding box center [746, 328] width 155 height 155
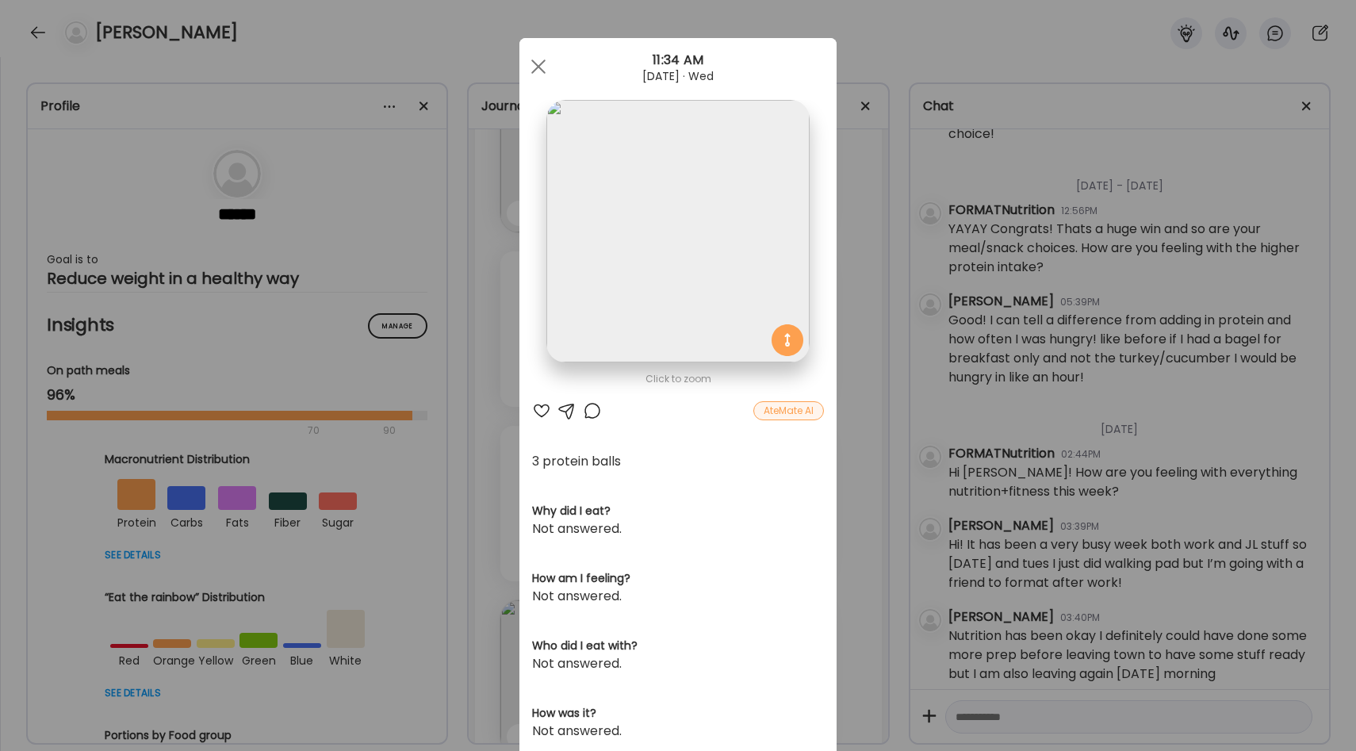
click at [857, 347] on div "Ate Coach Dashboard Wahoo! It’s official Take a moment to set up your Coach Pro…" at bounding box center [678, 375] width 1356 height 751
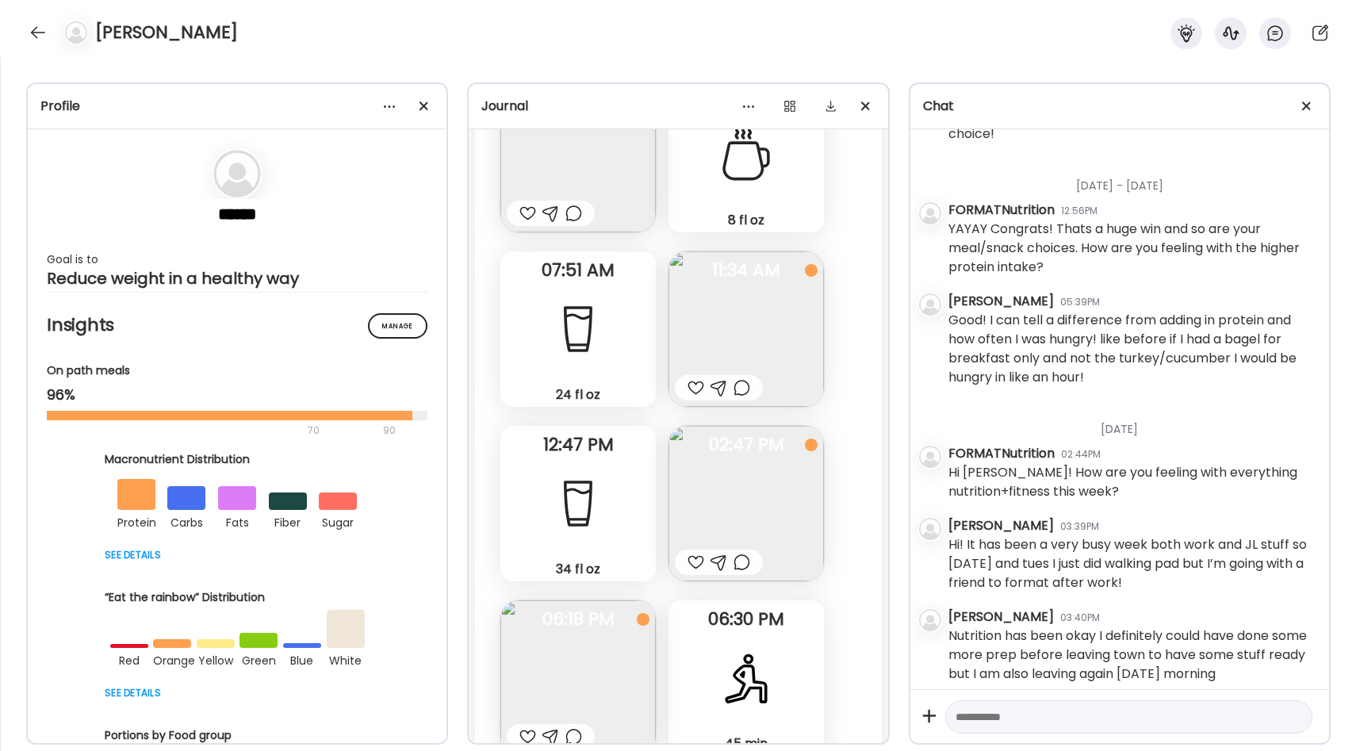
click at [770, 297] on img at bounding box center [746, 328] width 155 height 155
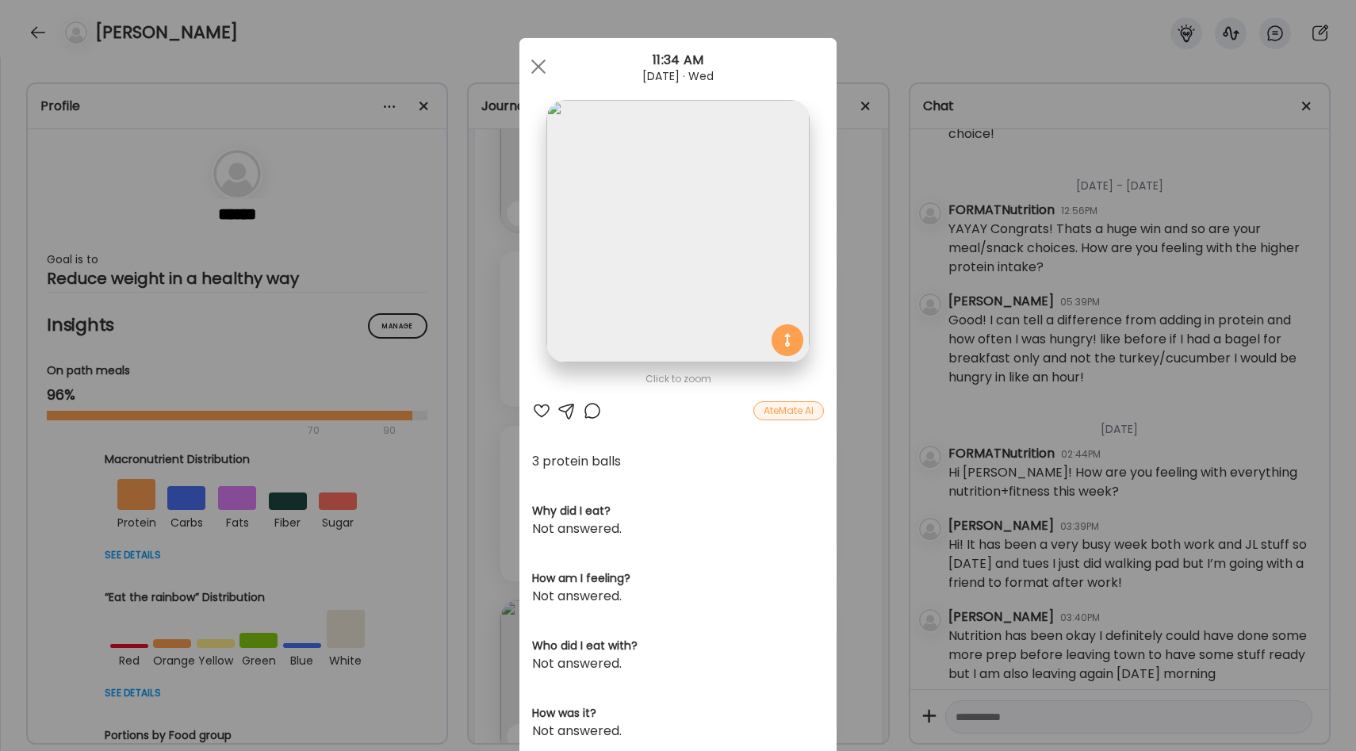
click at [842, 364] on div "Ate Coach Dashboard Wahoo! It’s official Take a moment to set up your Coach Pro…" at bounding box center [678, 375] width 1356 height 751
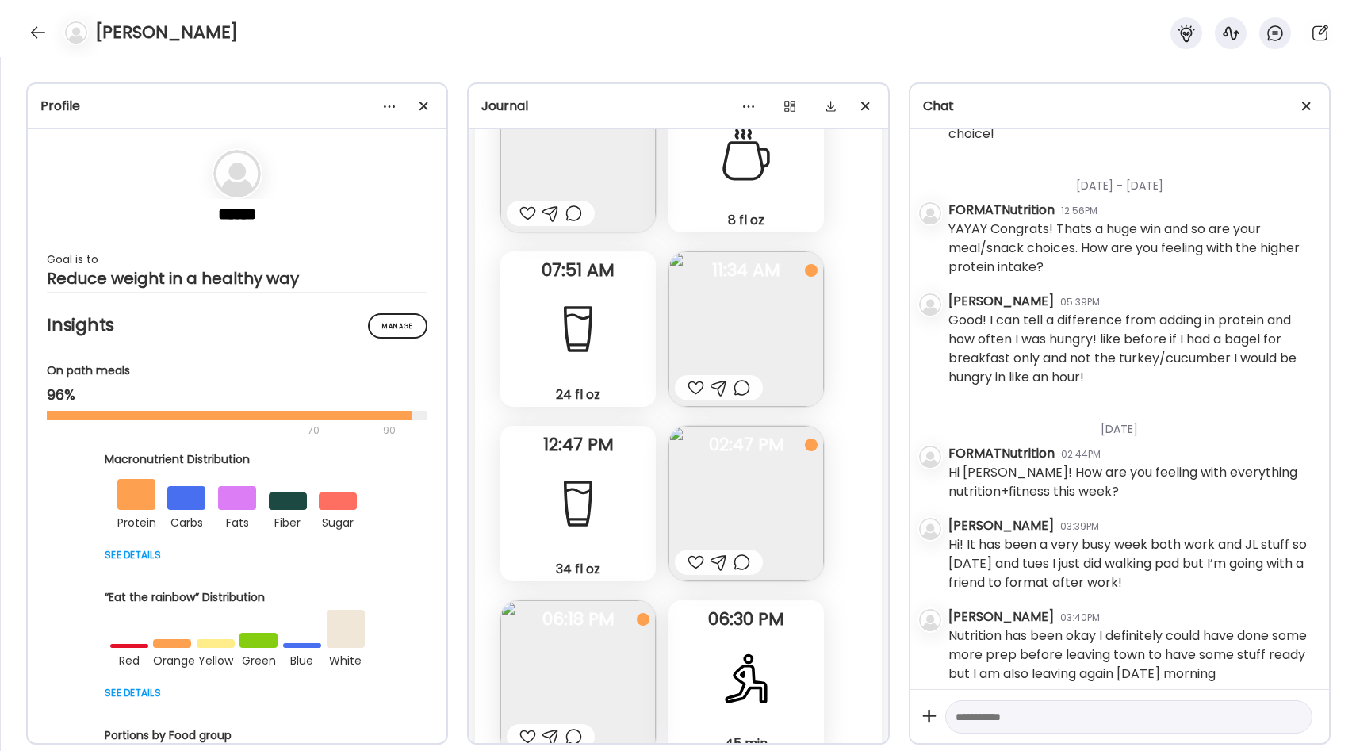
click at [758, 443] on img at bounding box center [746, 503] width 155 height 155
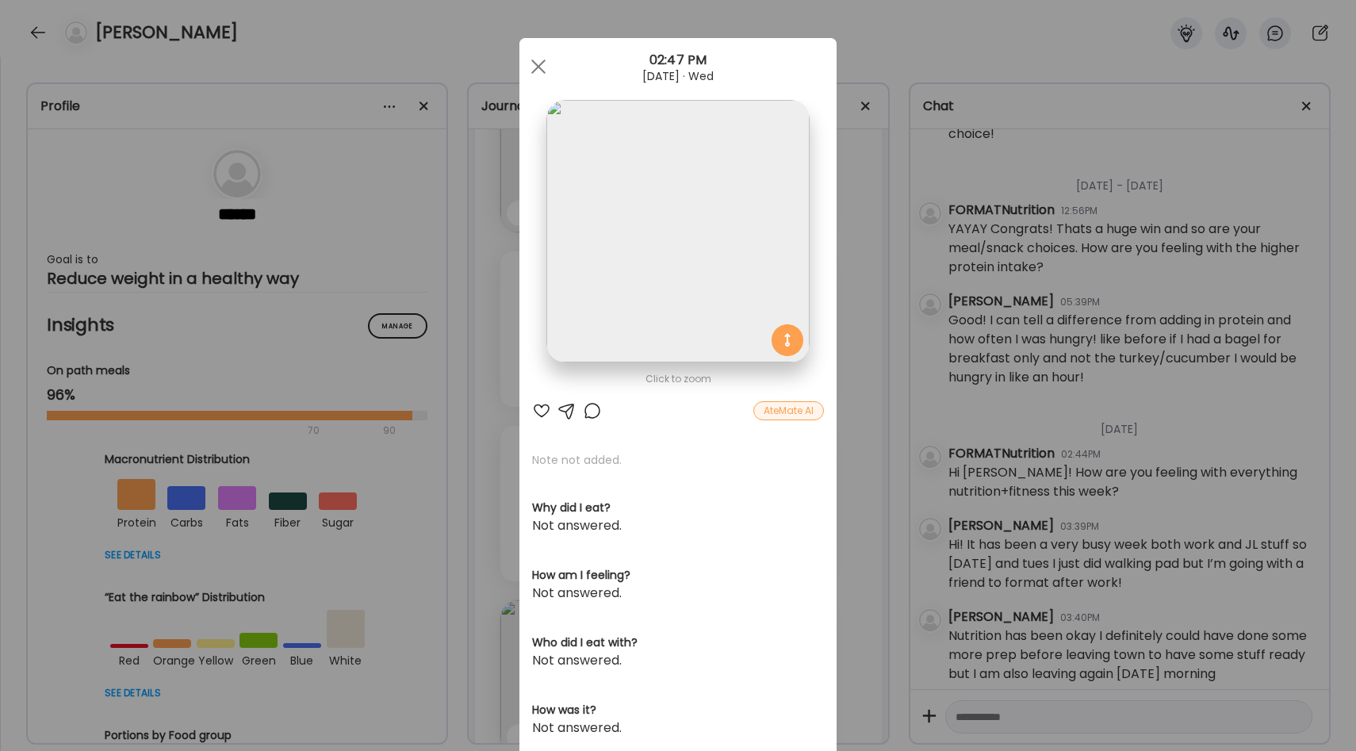
click at [883, 310] on div "Ate Coach Dashboard Wahoo! It’s official Take a moment to set up your Coach Pro…" at bounding box center [678, 375] width 1356 height 751
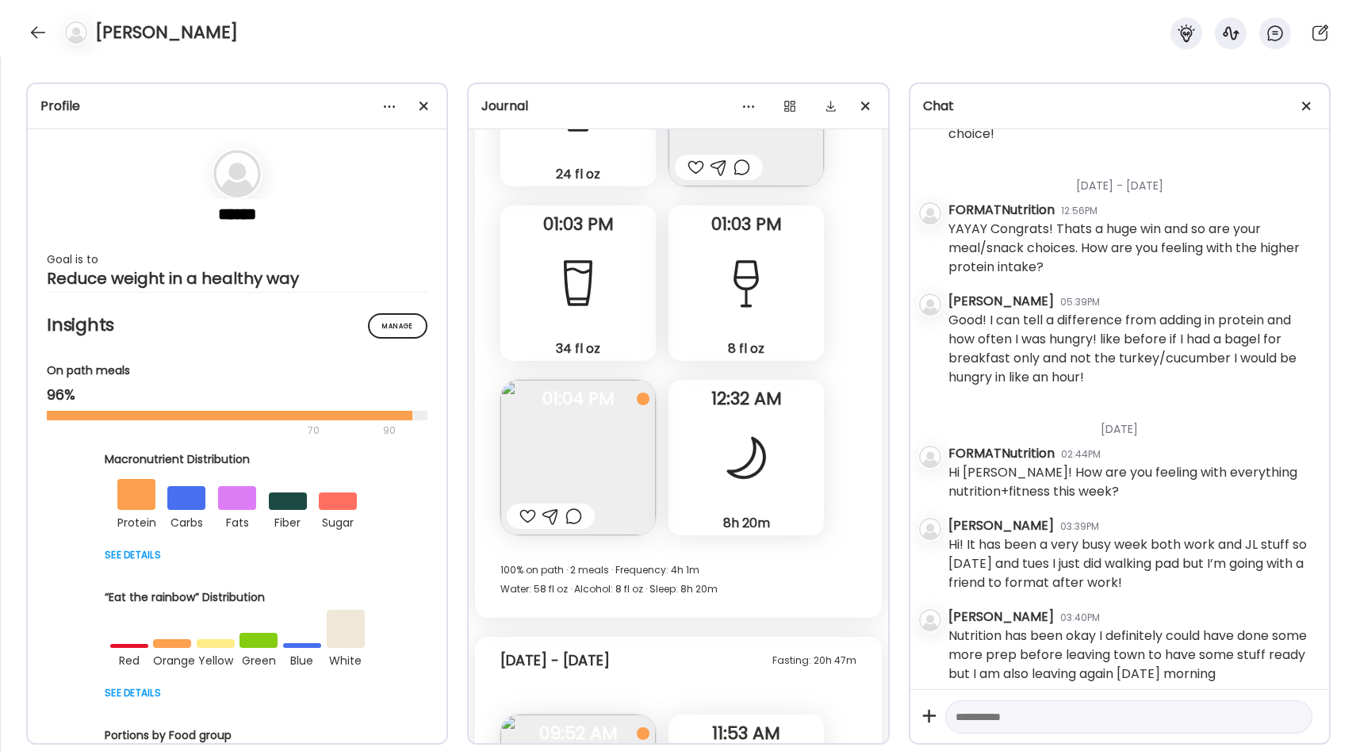
scroll to position [27694, 0]
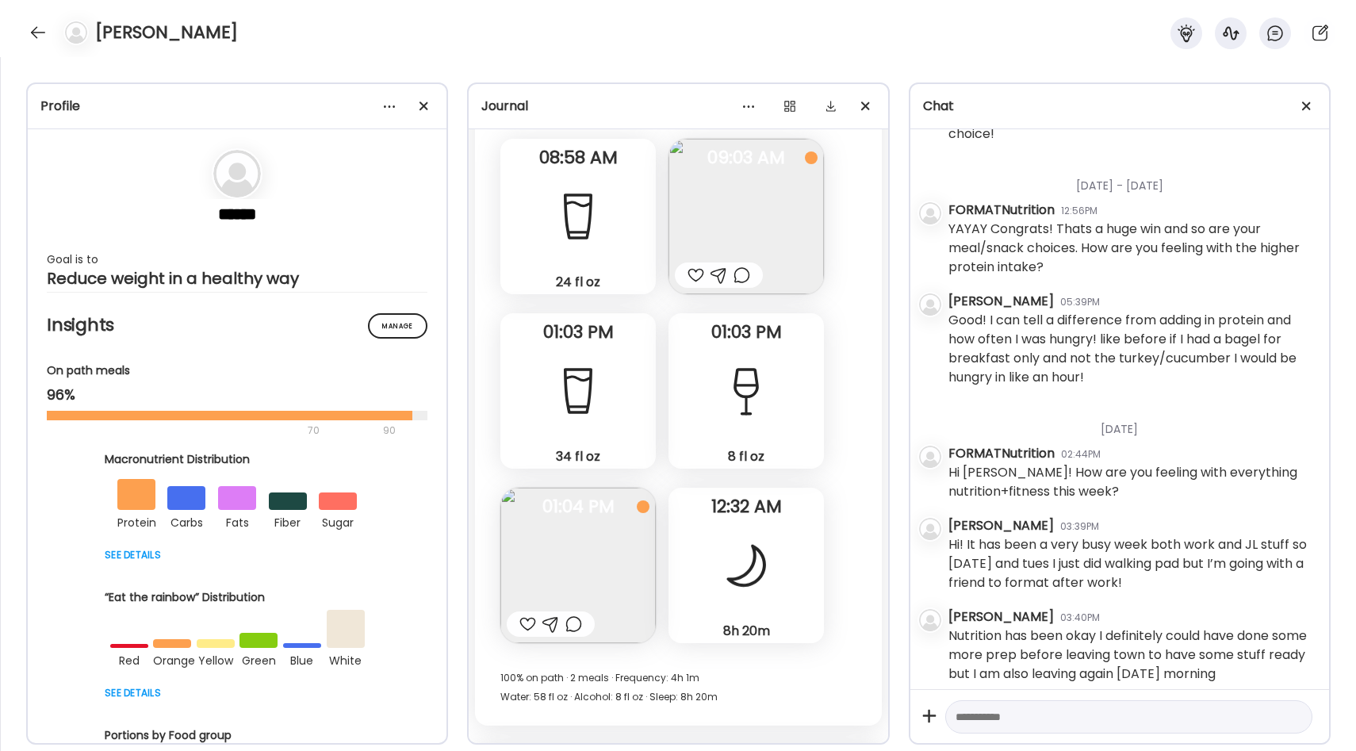
click at [849, 328] on div "Fasting: 9h 6m Saturday - Aug 23 24 fl oz Water Note not added 08:58 AM Half ba…" at bounding box center [678, 393] width 406 height 665
